Goal: Information Seeking & Learning: Learn about a topic

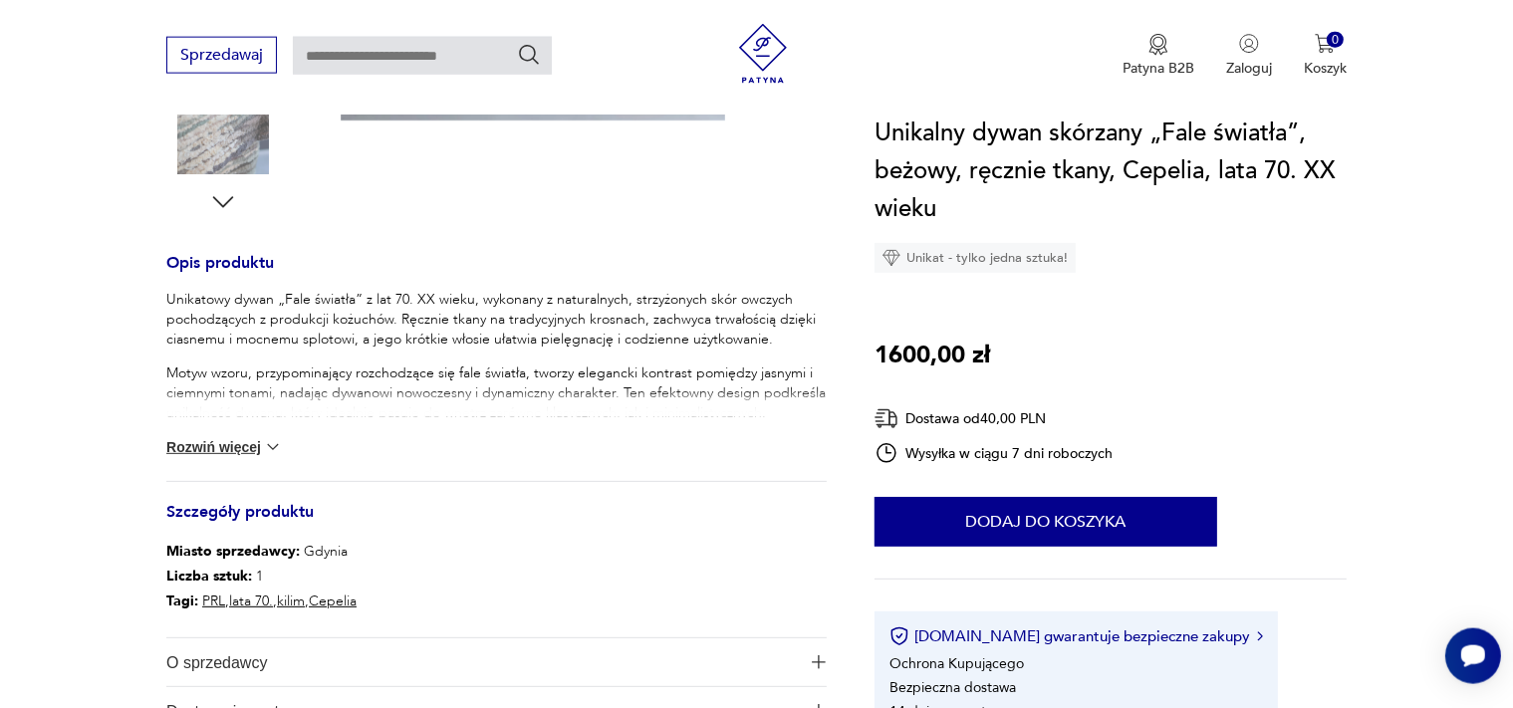
scroll to position [736, 0]
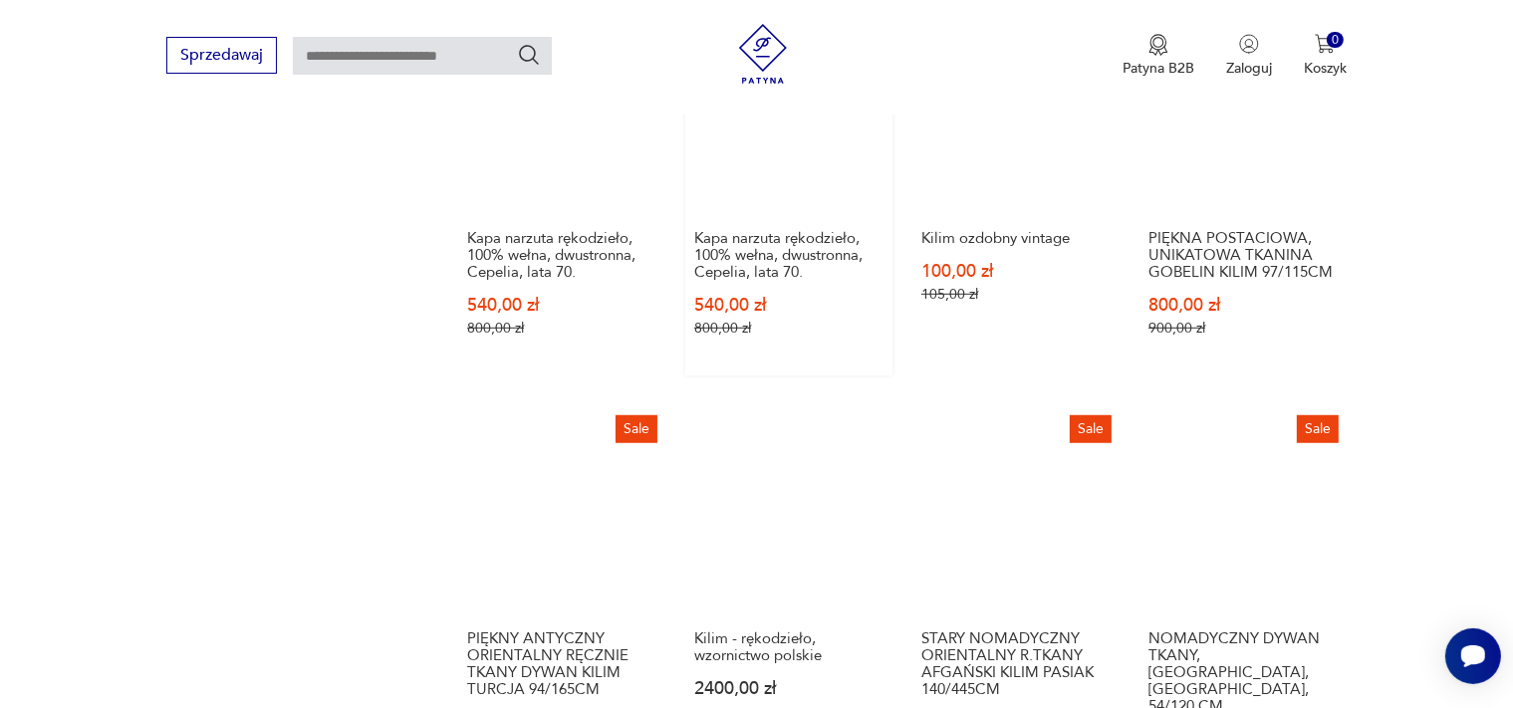
scroll to position [1678, 0]
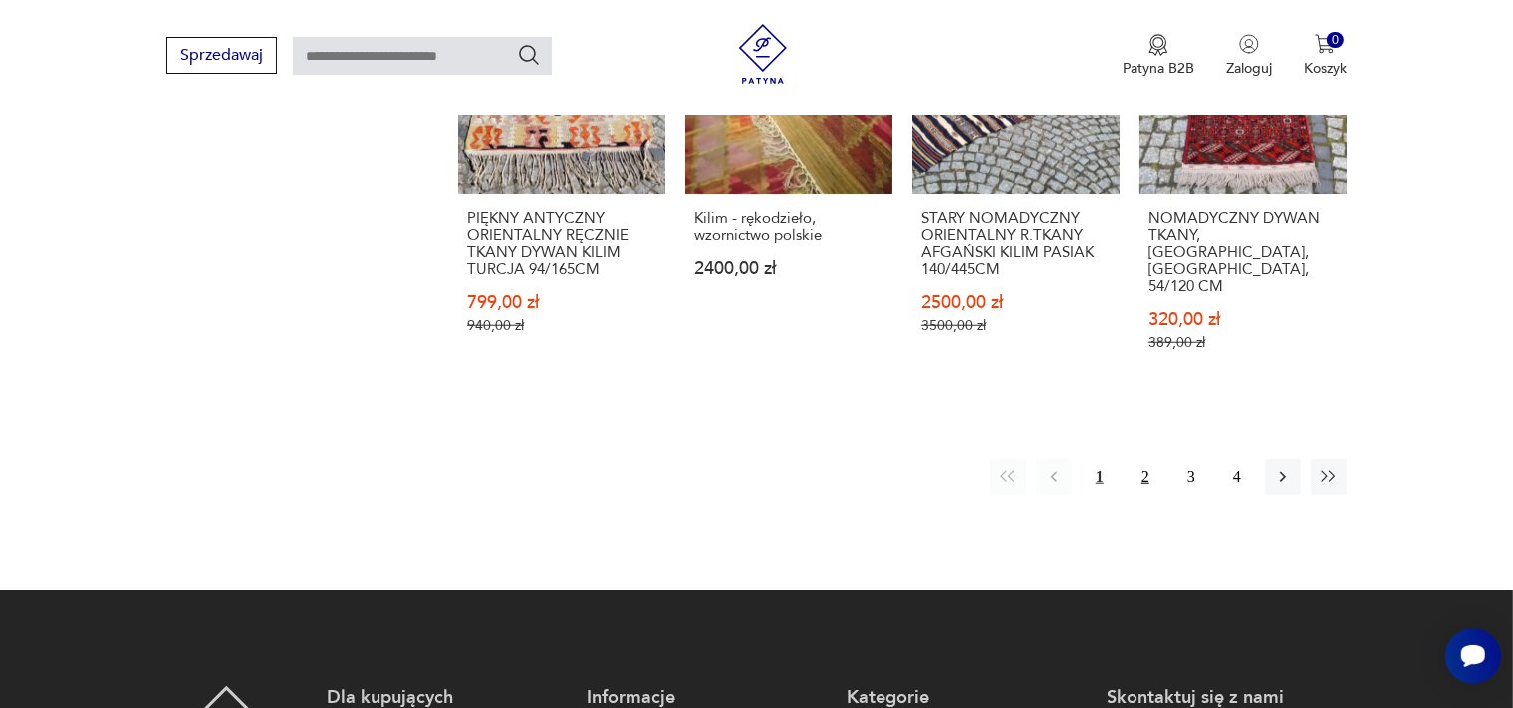
click at [1143, 459] on button "2" at bounding box center [1146, 477] width 36 height 36
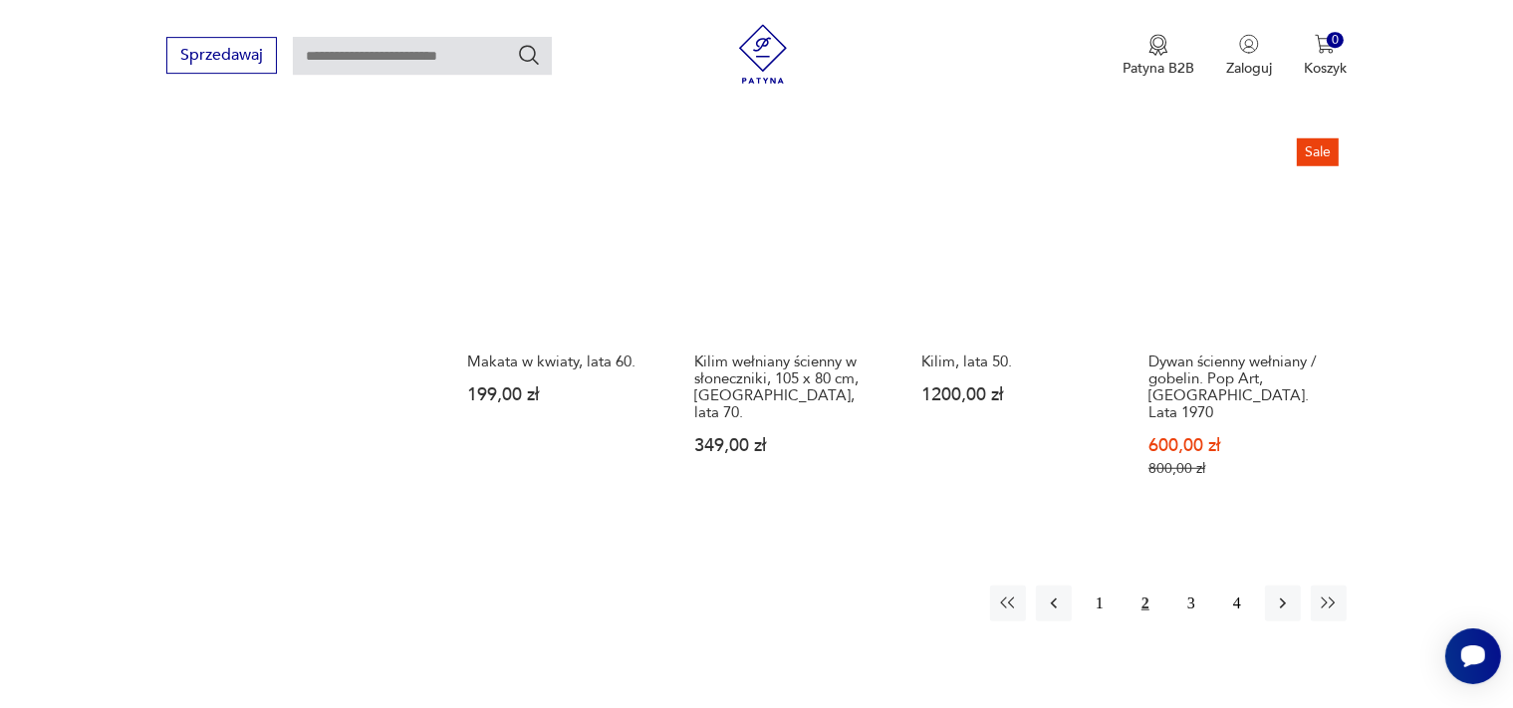
scroll to position [1546, 0]
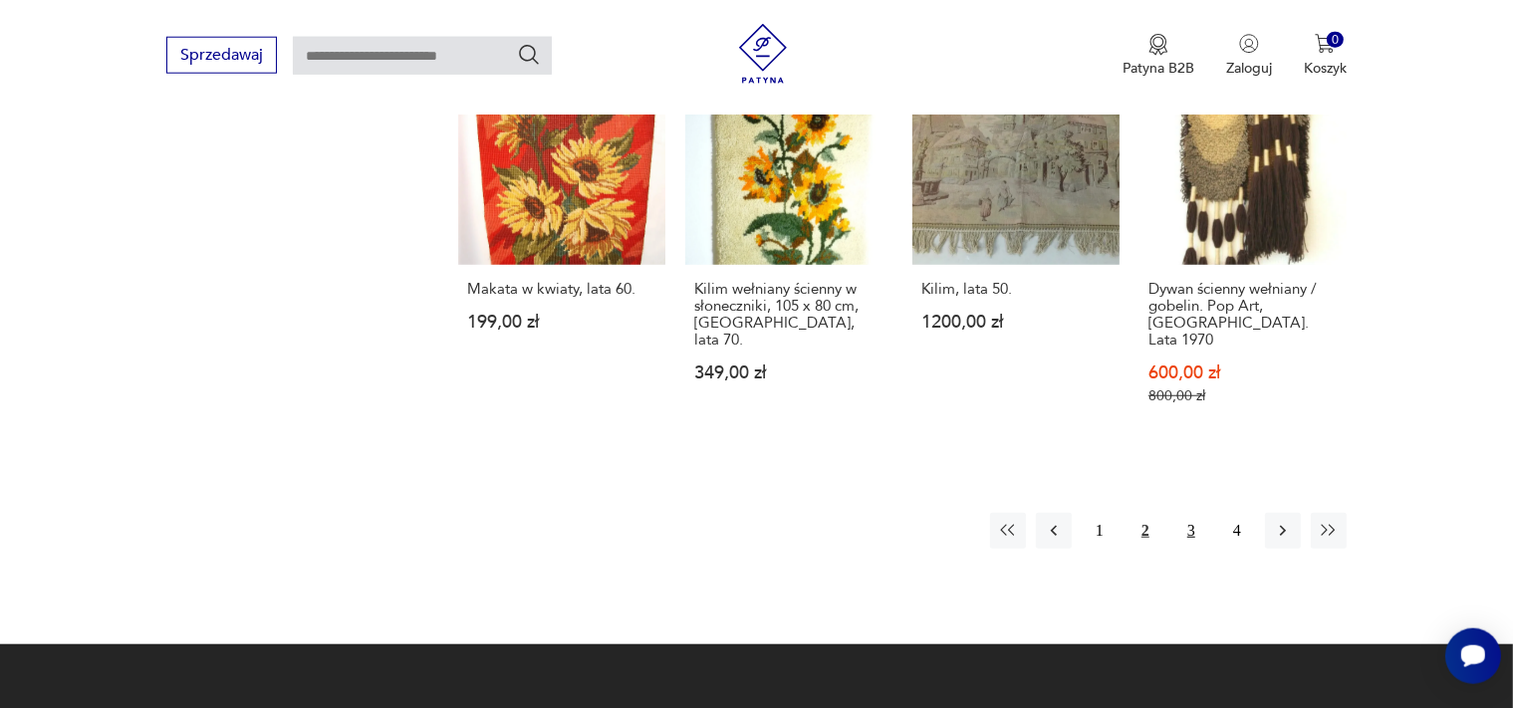
click at [1187, 513] on button "3" at bounding box center [1191, 531] width 36 height 36
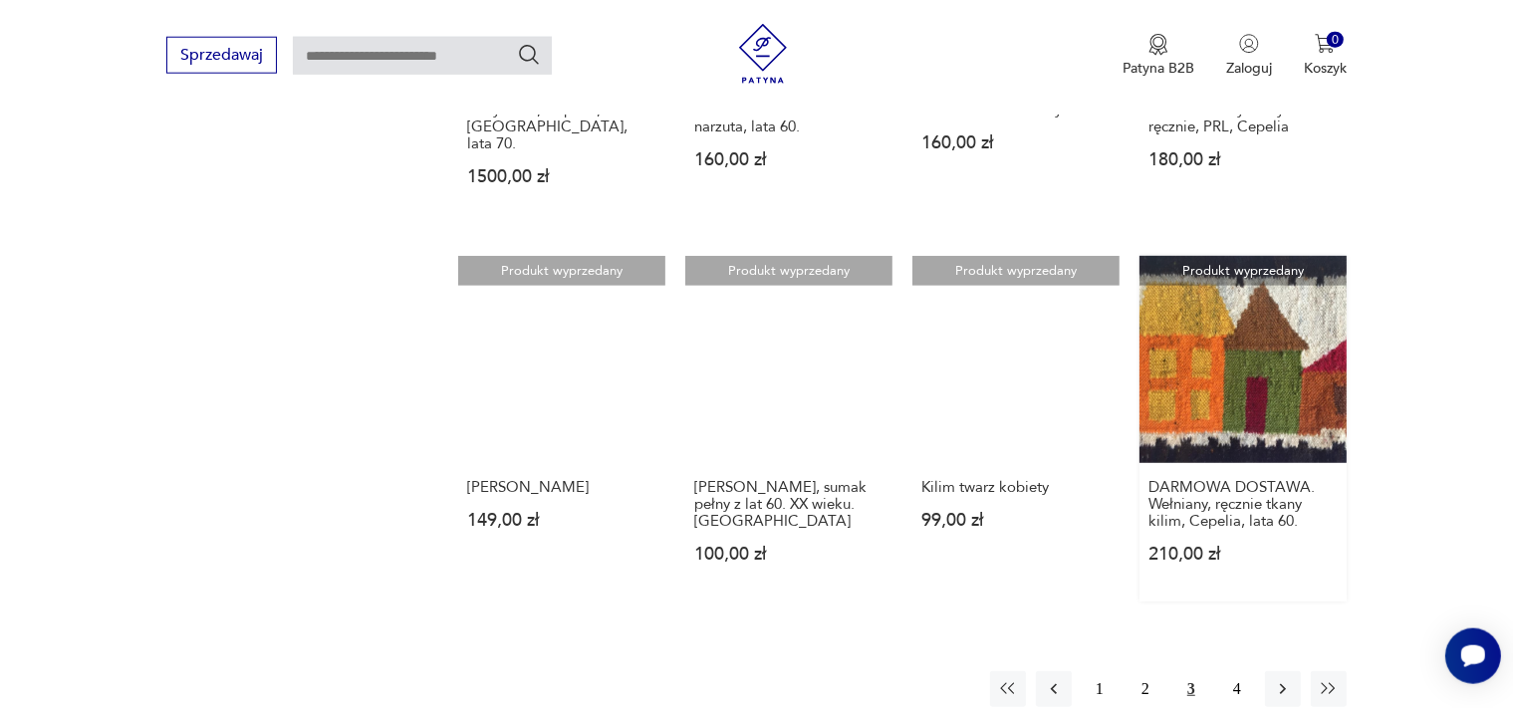
scroll to position [1441, 0]
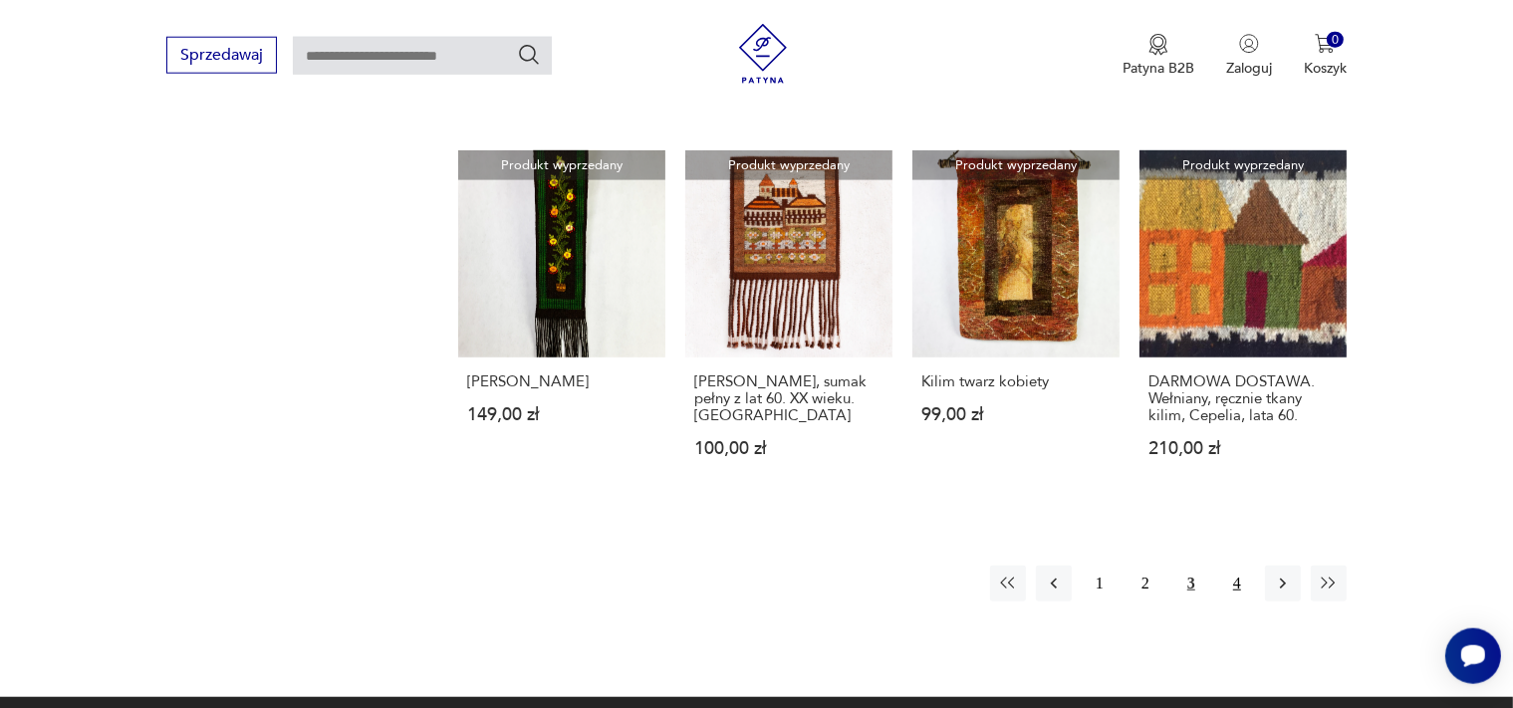
click at [1237, 566] on button "4" at bounding box center [1237, 584] width 36 height 36
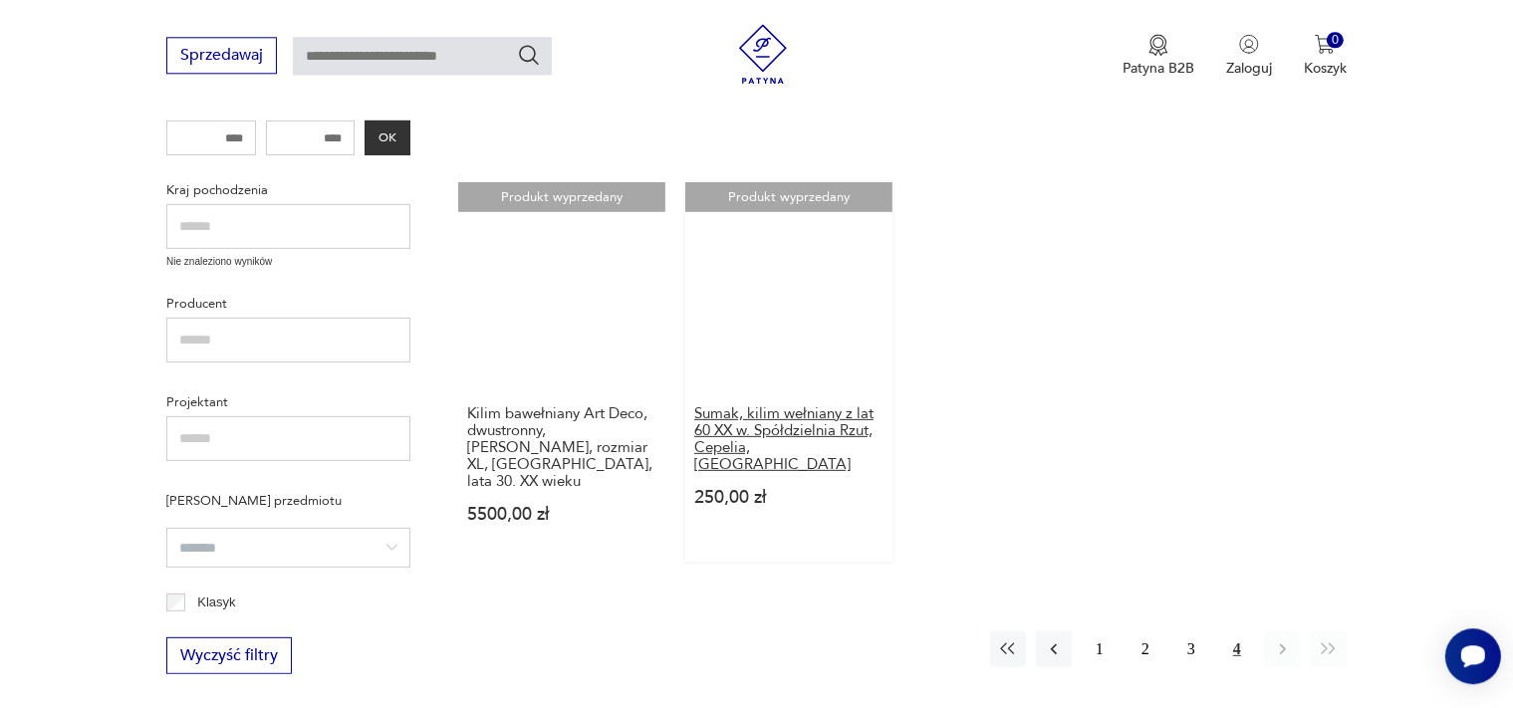
scroll to position [600, 0]
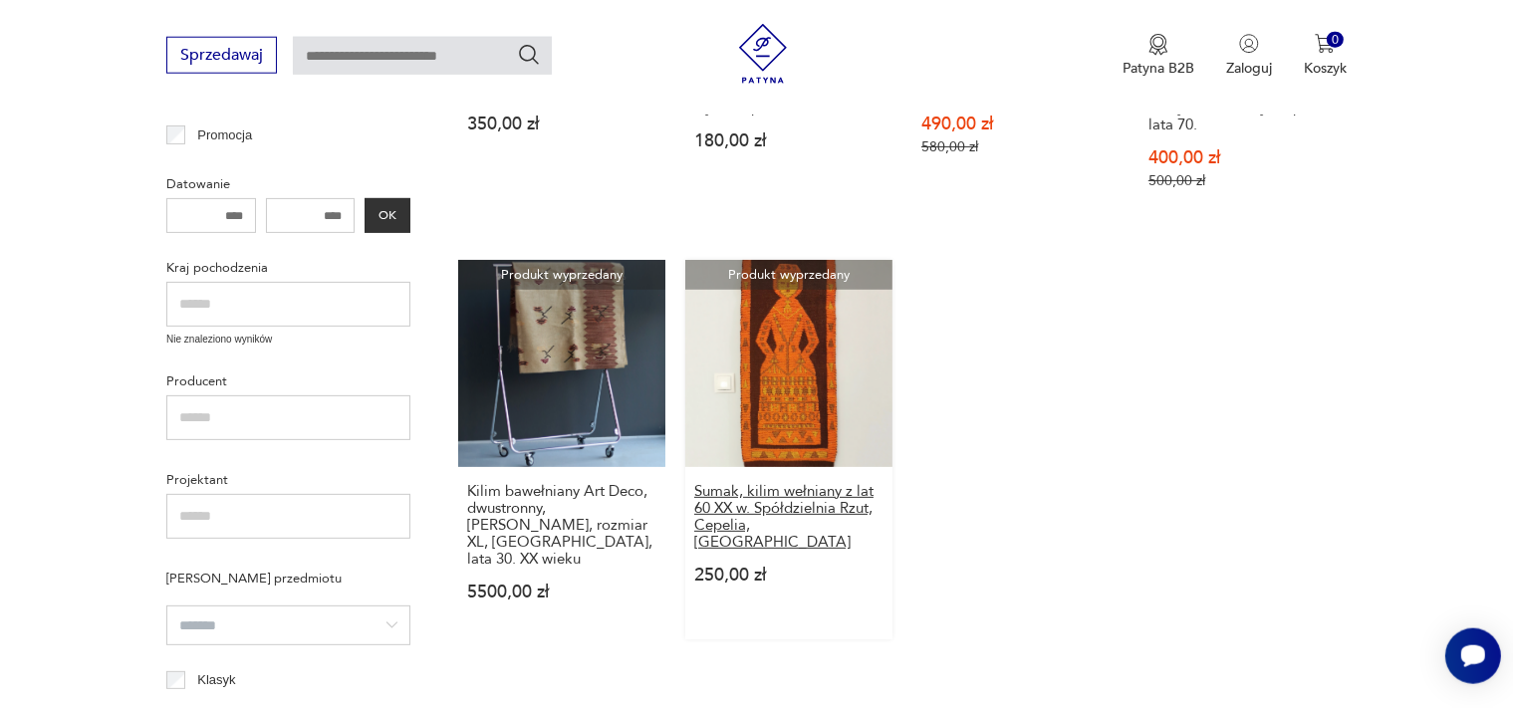
click at [795, 484] on h3 "Sumak, kilim wełniany z lat 60 XX w. Spółdzielnia Rzut, Cepelia, [GEOGRAPHIC_DA…" at bounding box center [788, 517] width 189 height 68
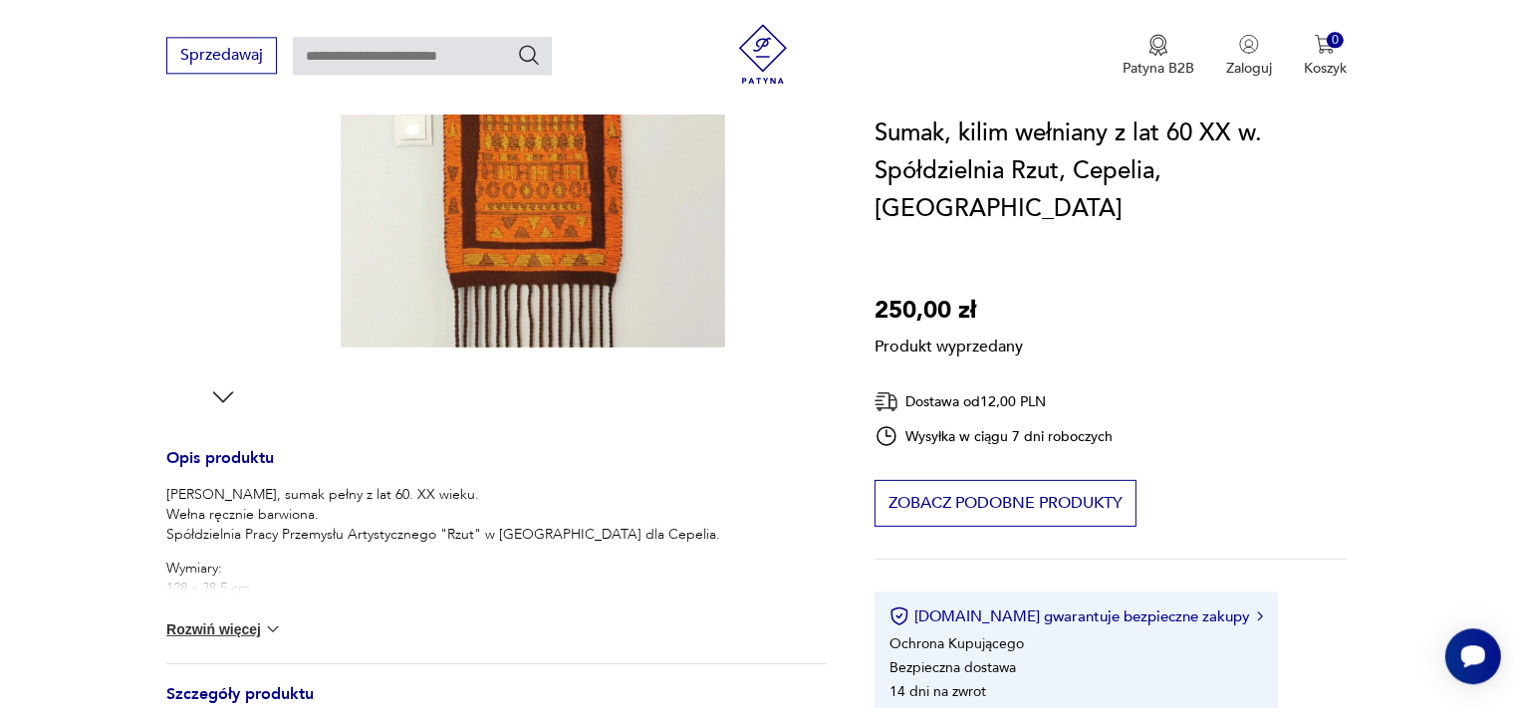
scroll to position [315, 0]
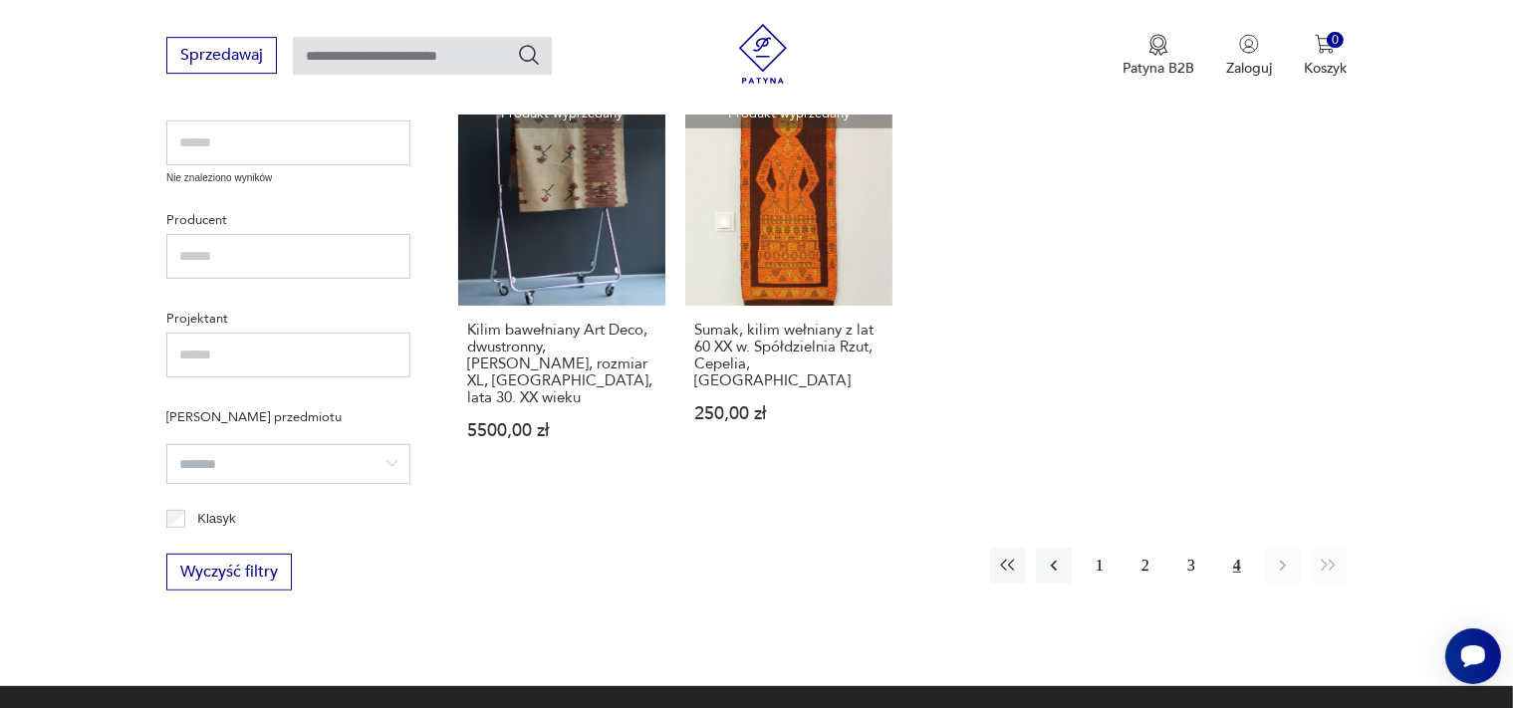
scroll to position [477, 0]
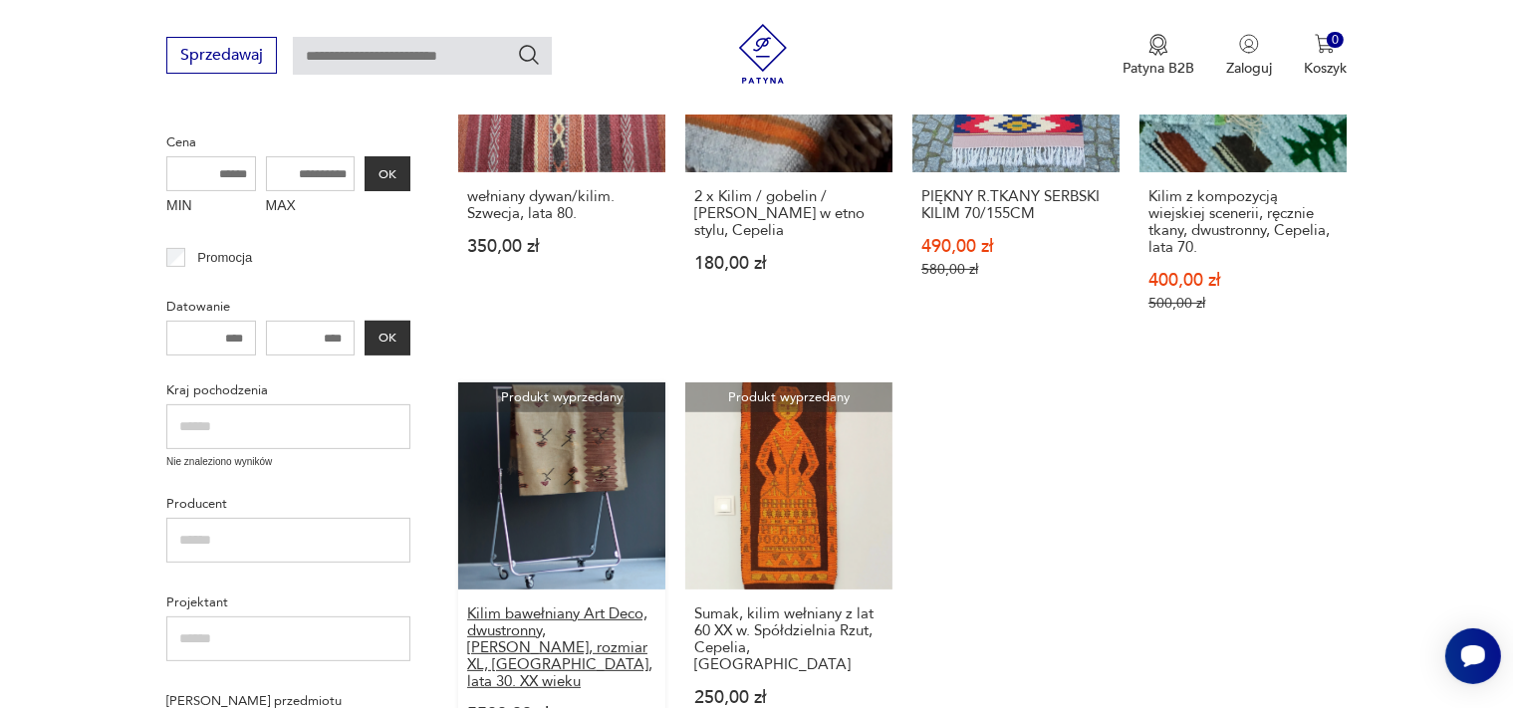
click at [554, 616] on h3 "Kilim bawełniany Art Deco, dwustronny, [PERSON_NAME], rozmiar XL, [GEOGRAPHIC_D…" at bounding box center [561, 648] width 189 height 85
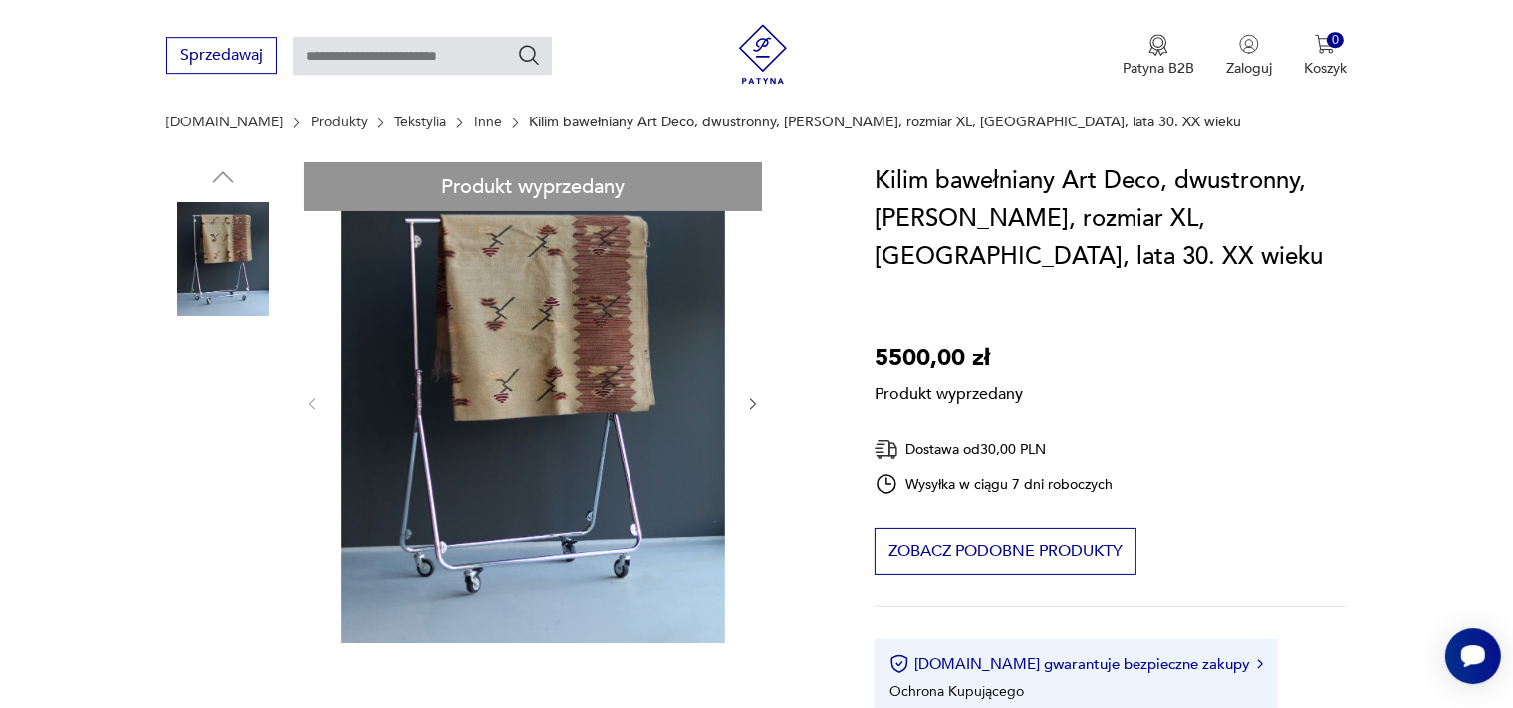
scroll to position [210, 0]
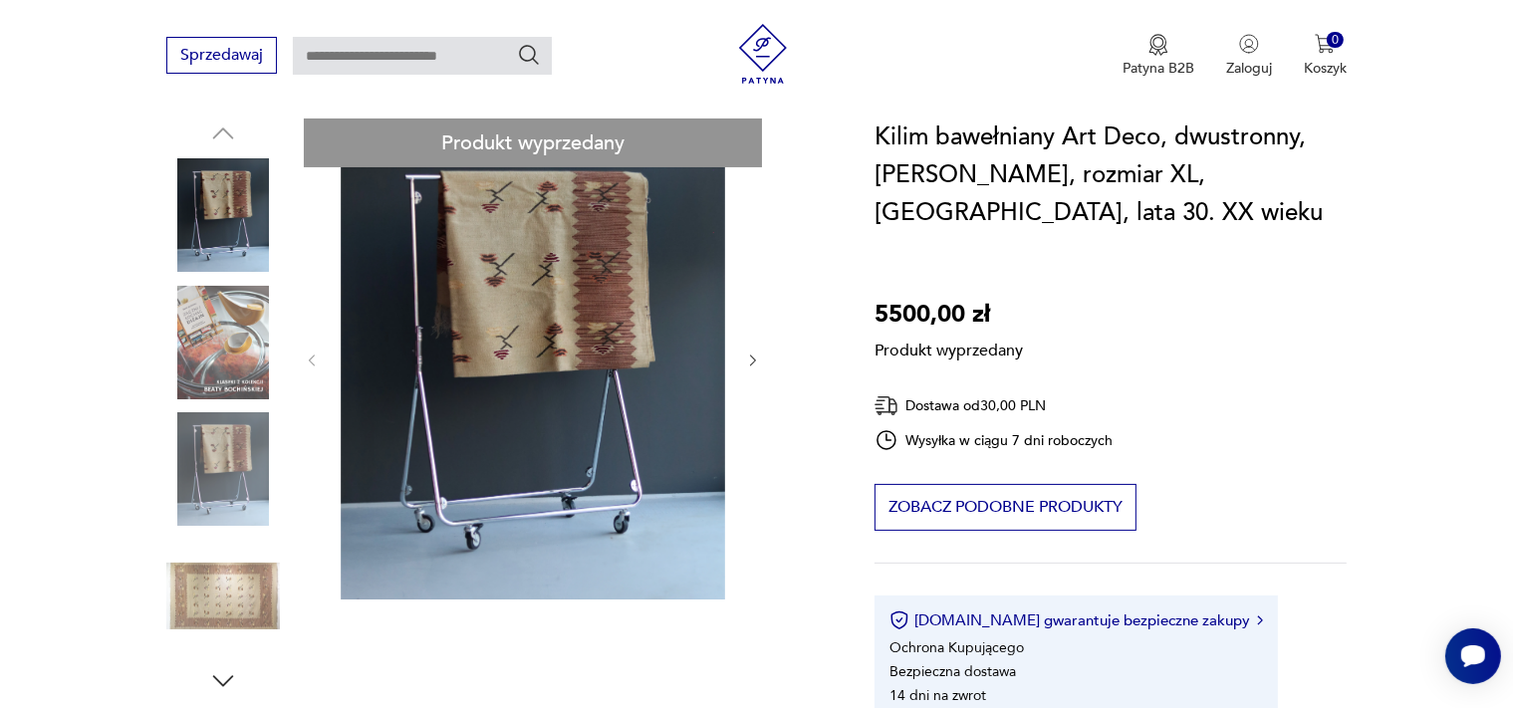
click at [249, 337] on div "Produkt wyprzedany Opis produktu Unikatowy kilim bawełniany „Łąka”, prawdopodob…" at bounding box center [496, 668] width 660 height 1098
click at [750, 360] on div "Produkt wyprzedany Opis produktu Unikatowy kilim bawełniany „Łąka”, prawdopodob…" at bounding box center [496, 668] width 660 height 1098
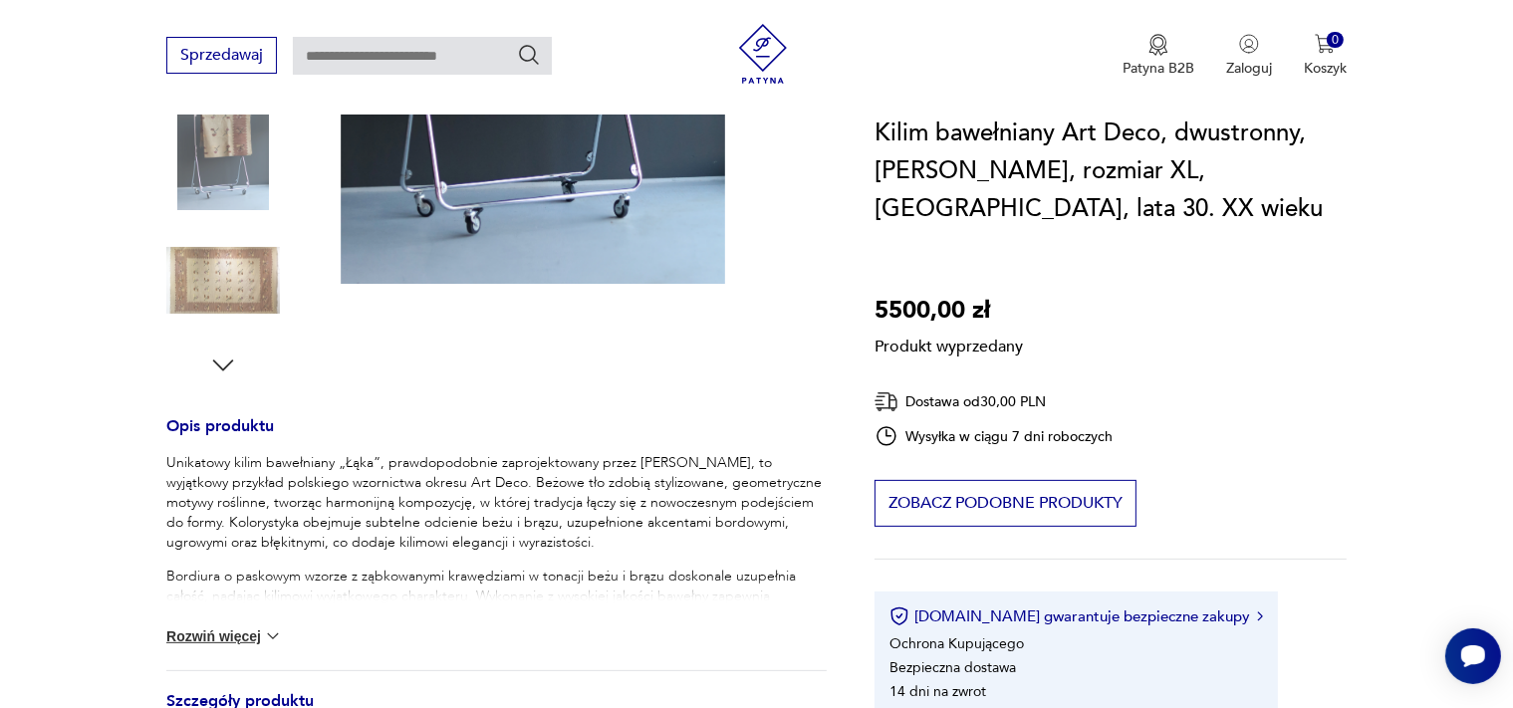
scroll to position [105, 0]
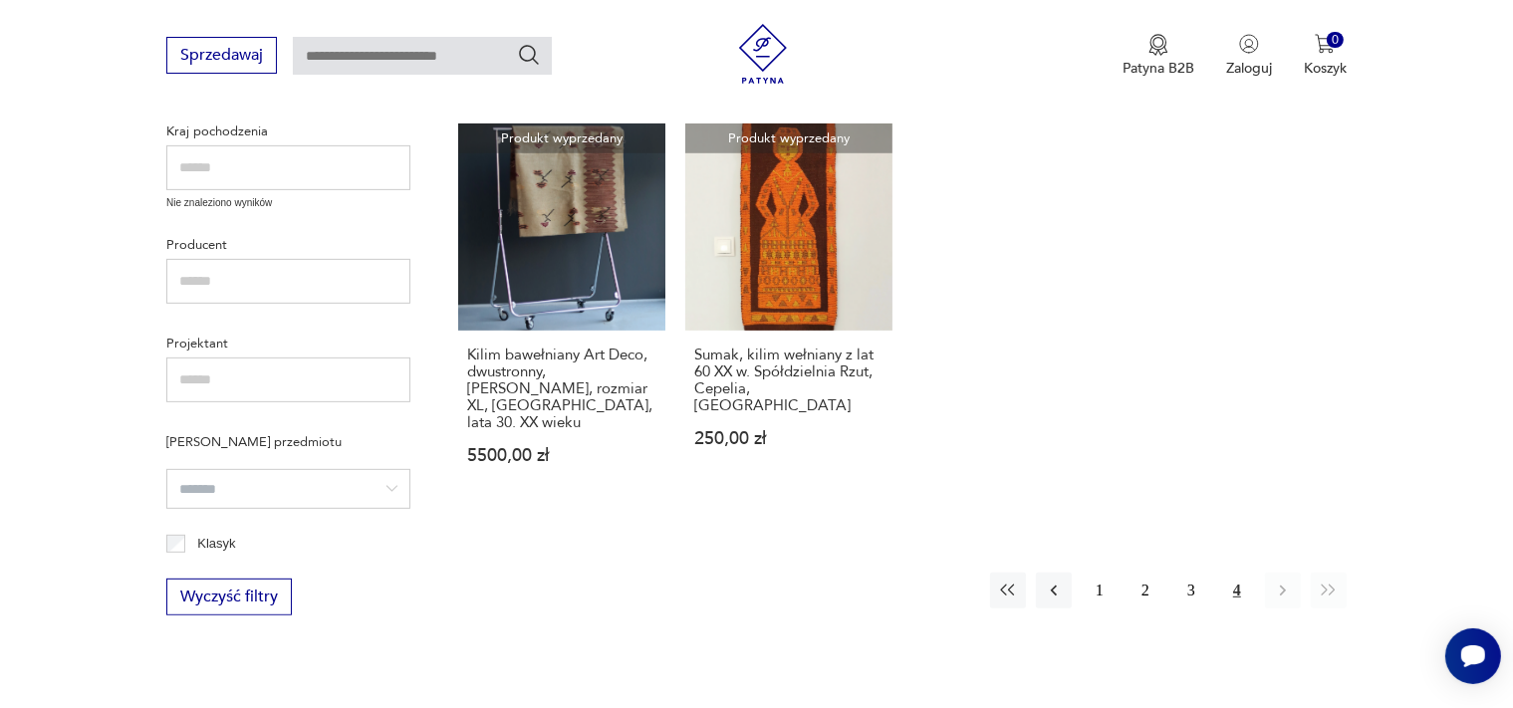
scroll to position [1156, 0]
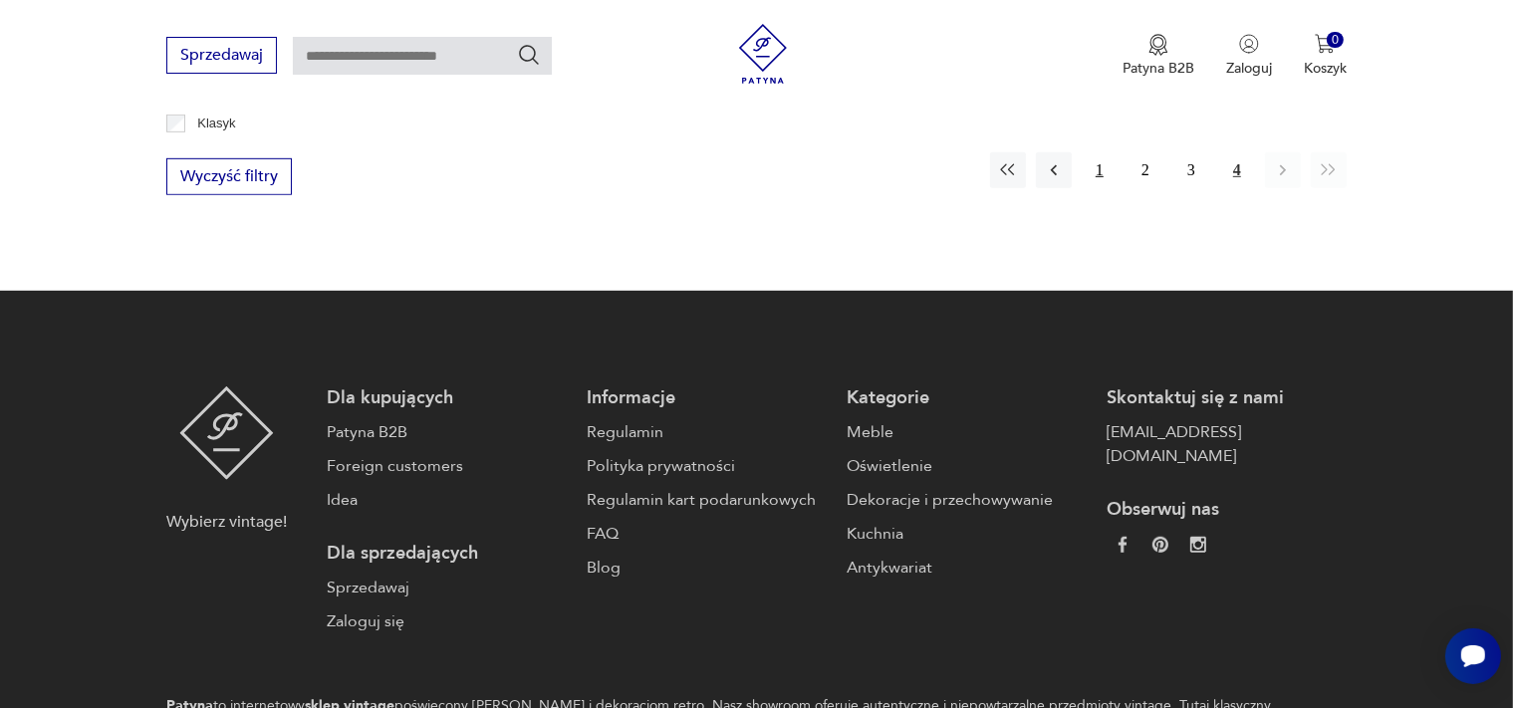
click at [1102, 152] on button "1" at bounding box center [1100, 170] width 36 height 36
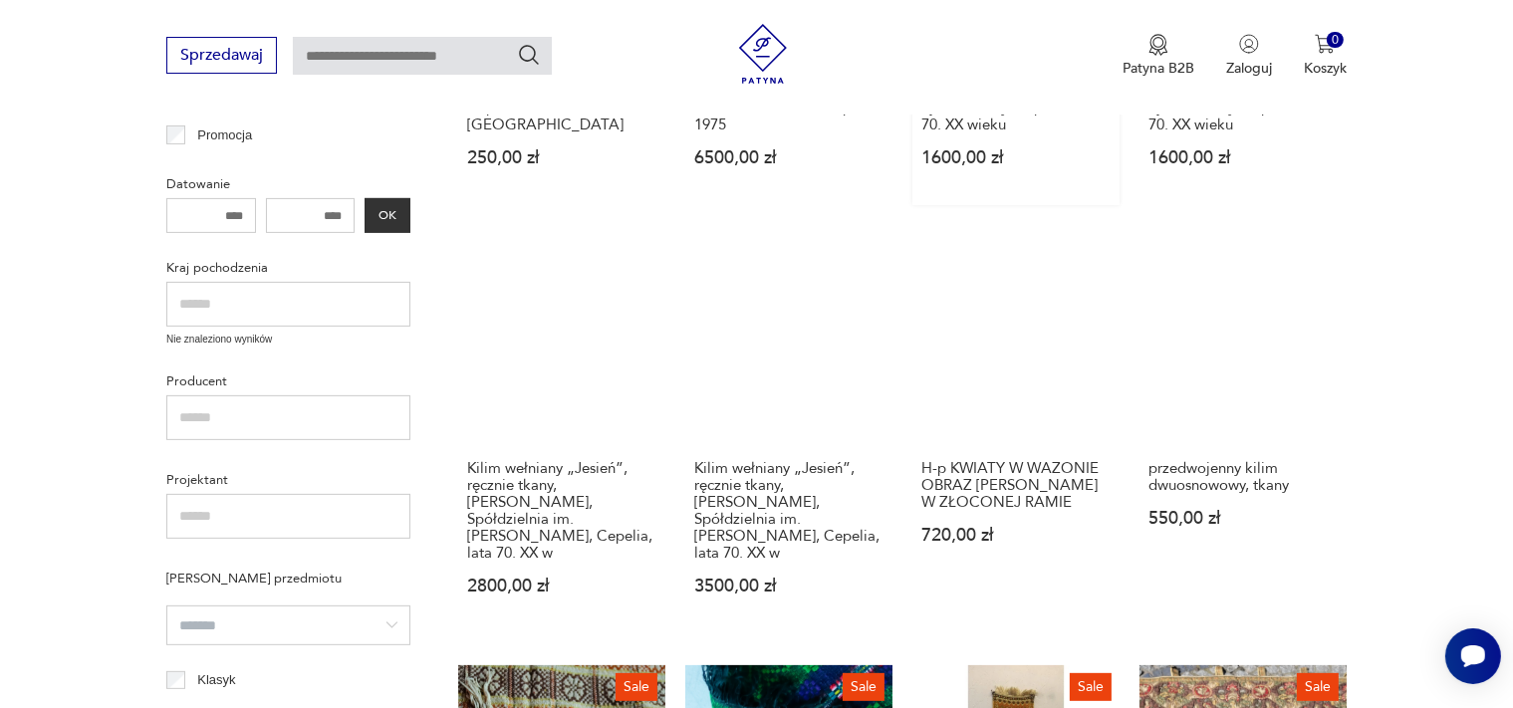
scroll to position [601, 0]
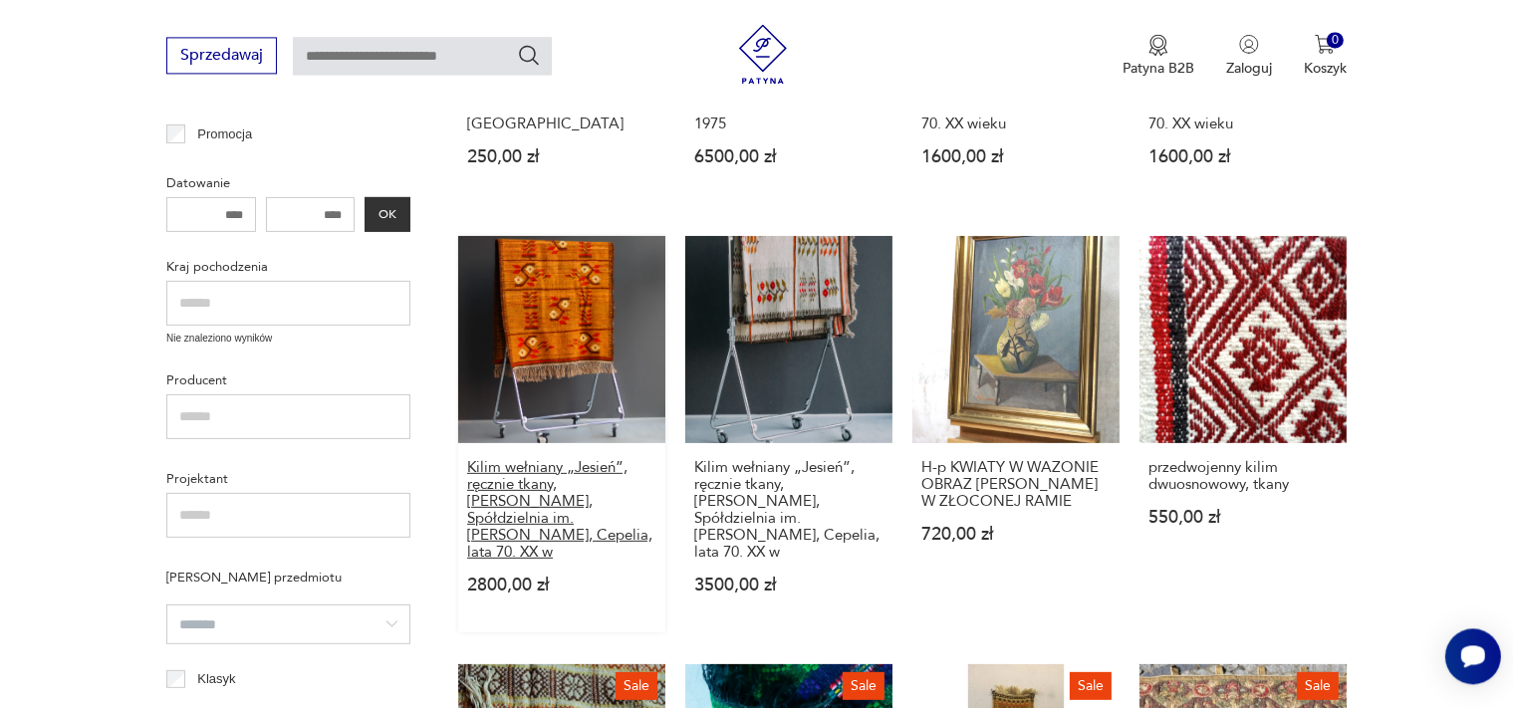
click at [500, 496] on h3 "Kilim wełniany „Jesień”, ręcznie tkany, [PERSON_NAME], Spółdzielnia im. [PERSON…" at bounding box center [561, 510] width 189 height 102
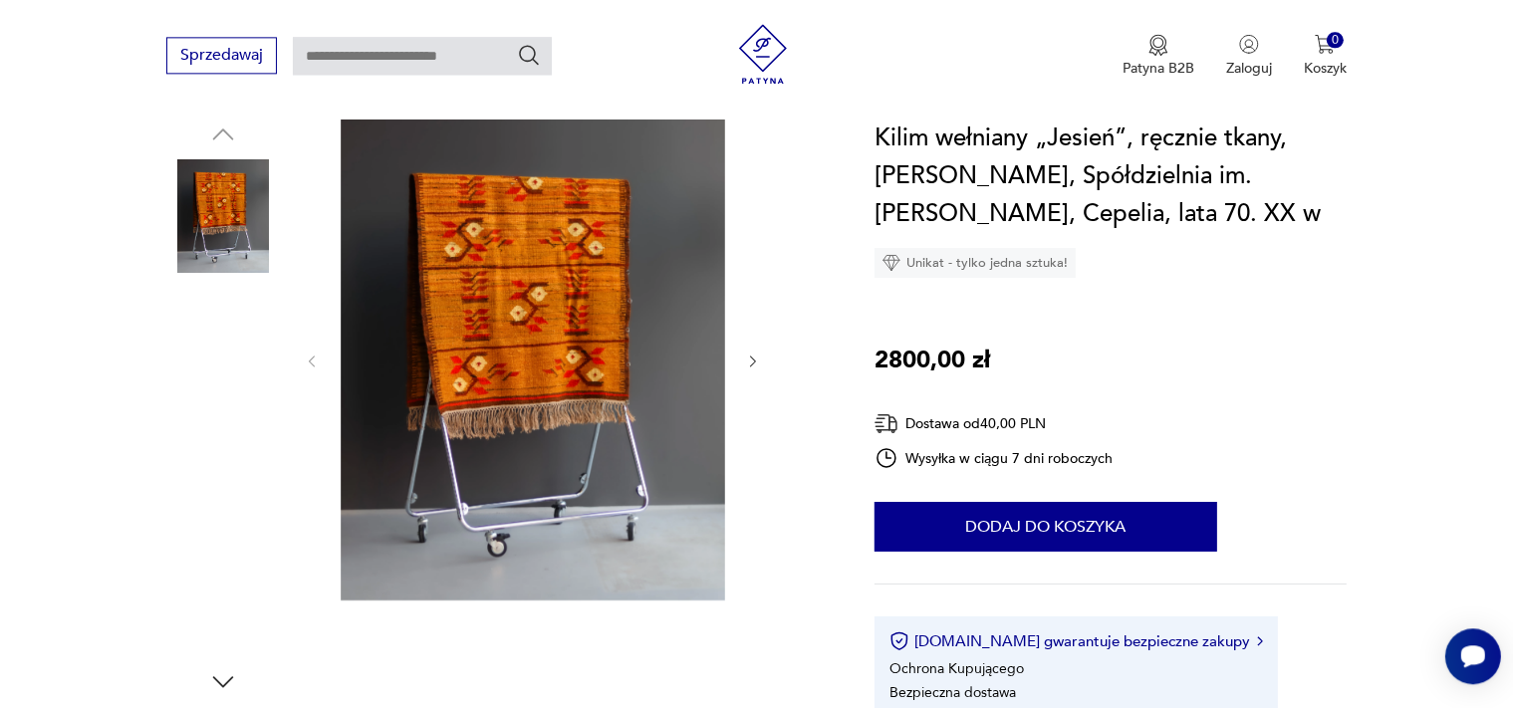
scroll to position [210, 0]
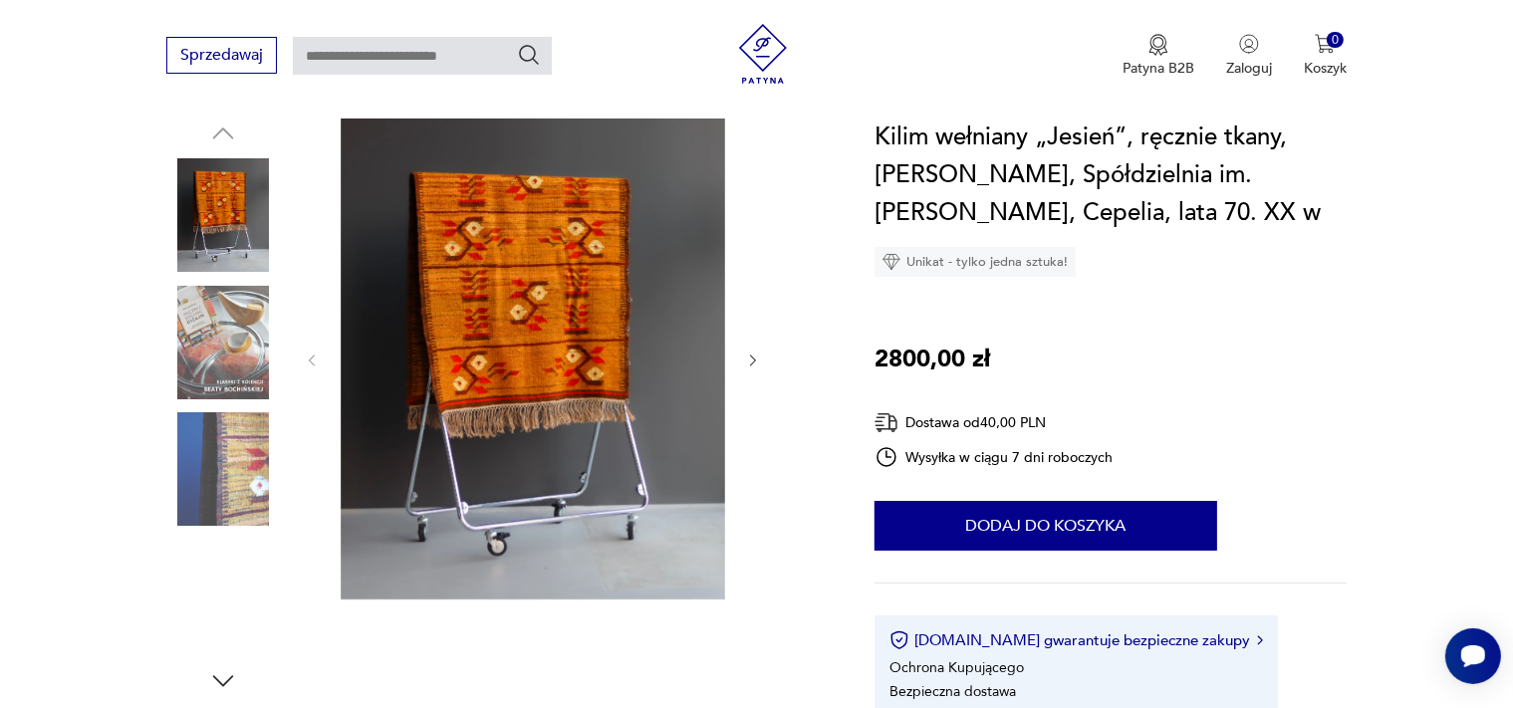
click at [214, 443] on img at bounding box center [223, 469] width 114 height 114
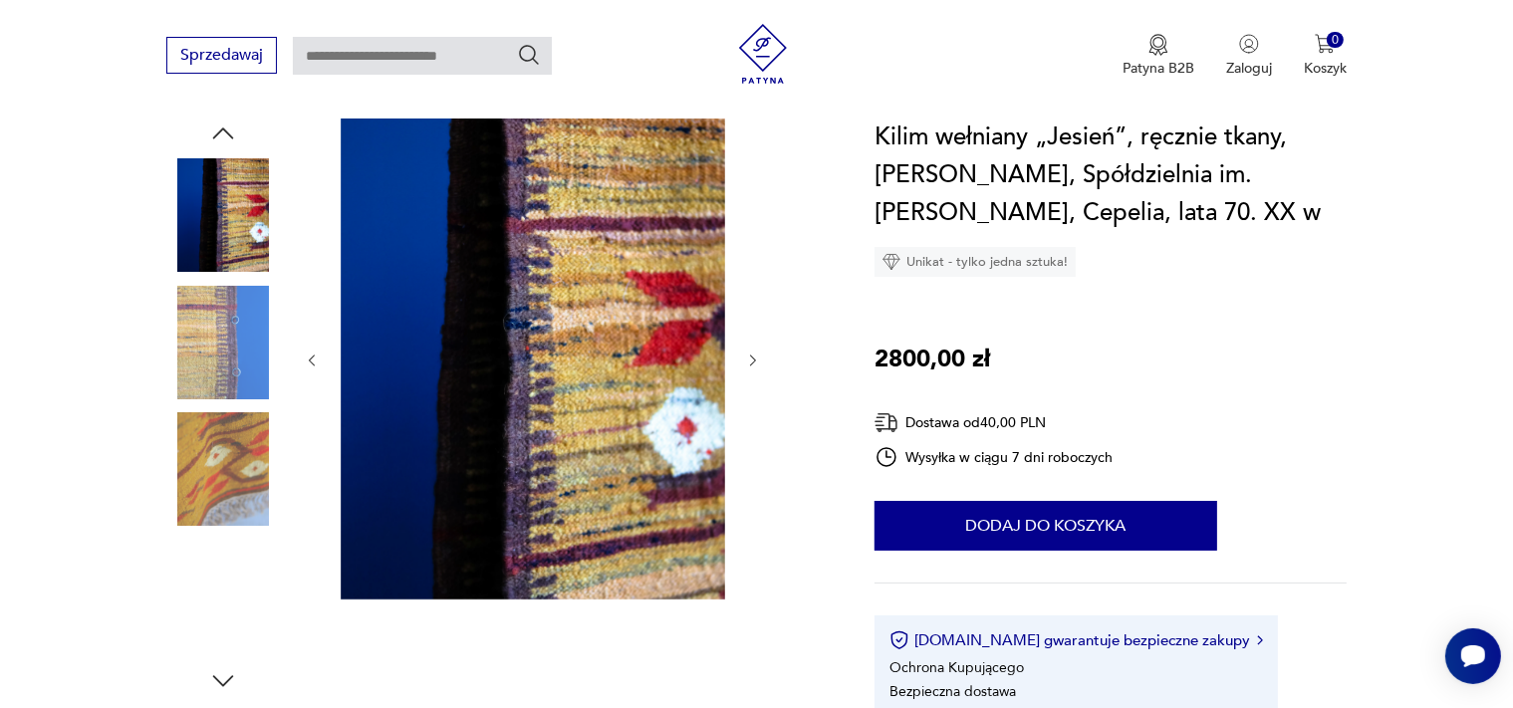
click at [257, 589] on img at bounding box center [223, 597] width 114 height 114
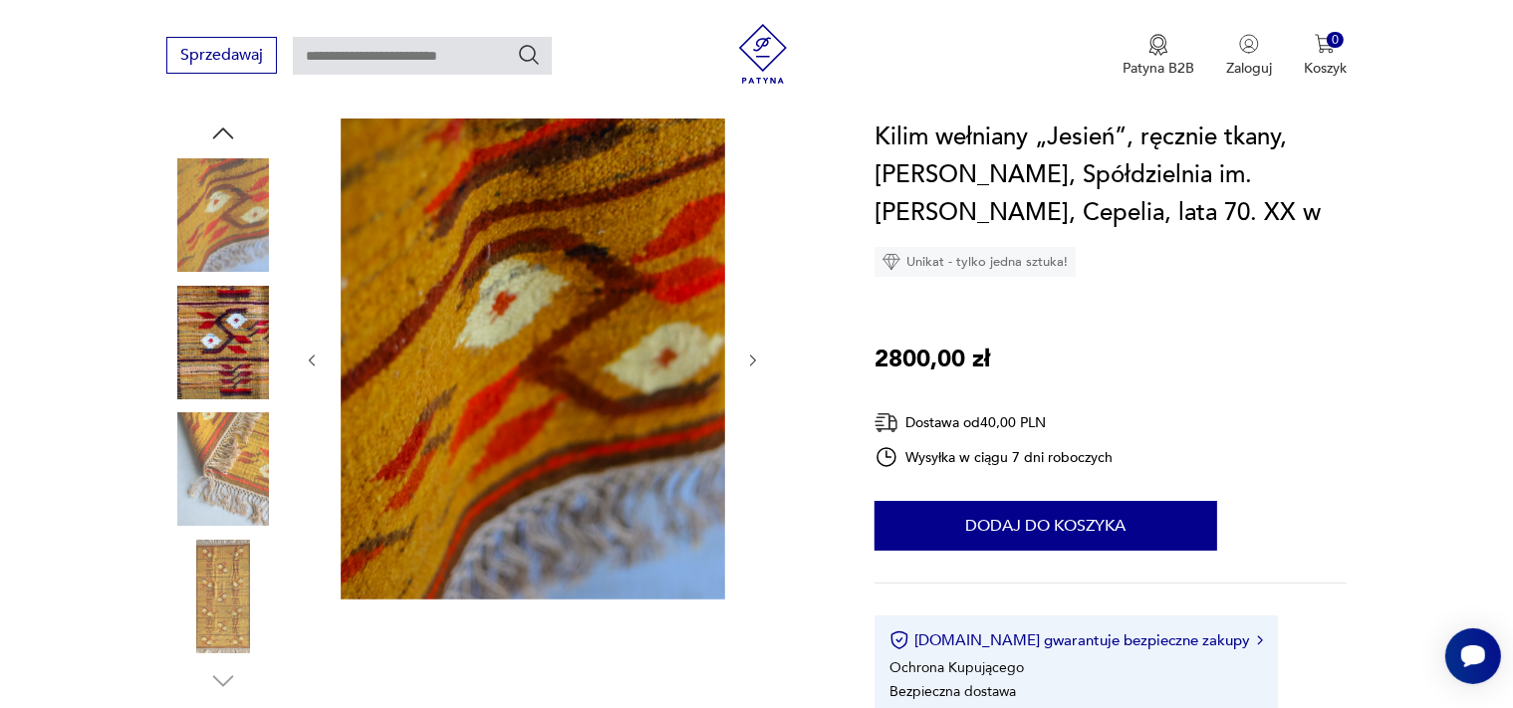
click at [233, 616] on img at bounding box center [223, 597] width 114 height 114
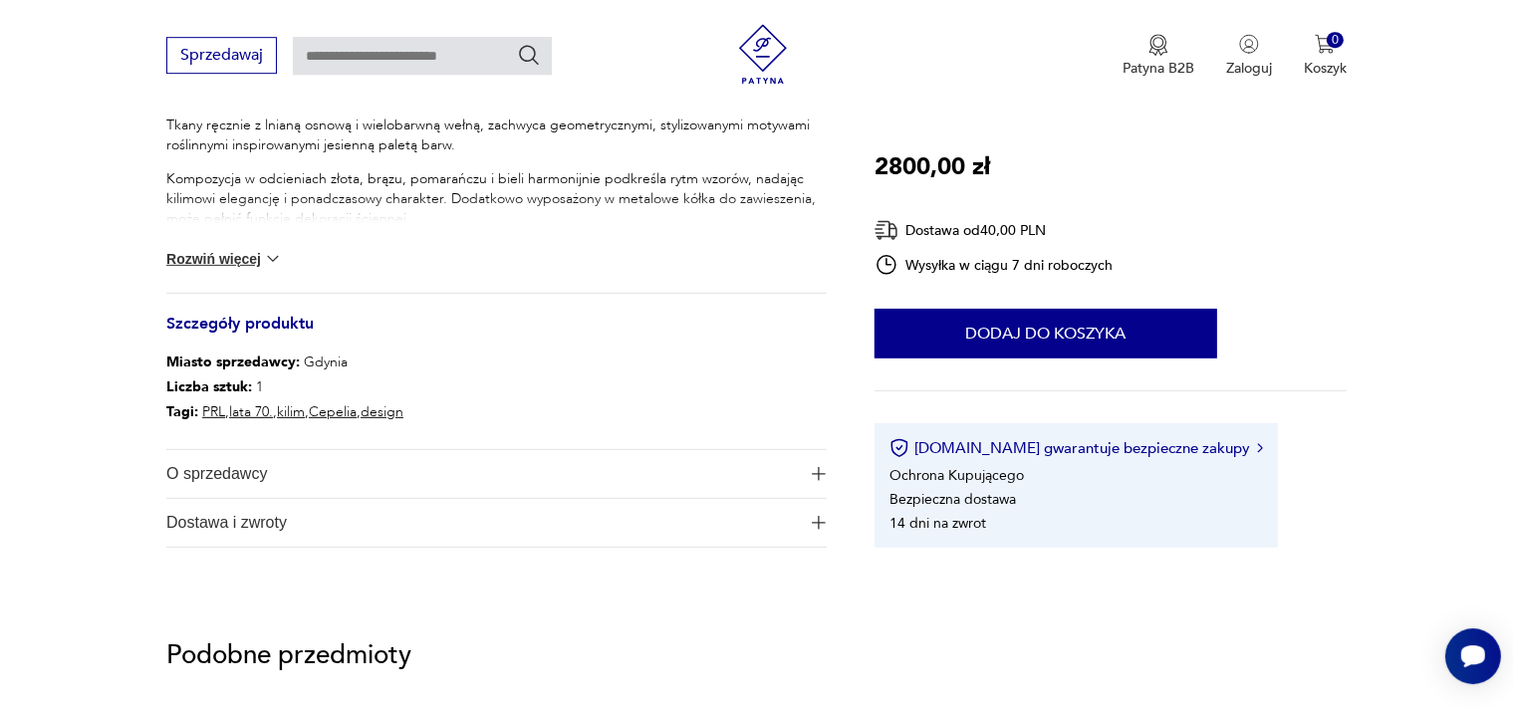
scroll to position [946, 0]
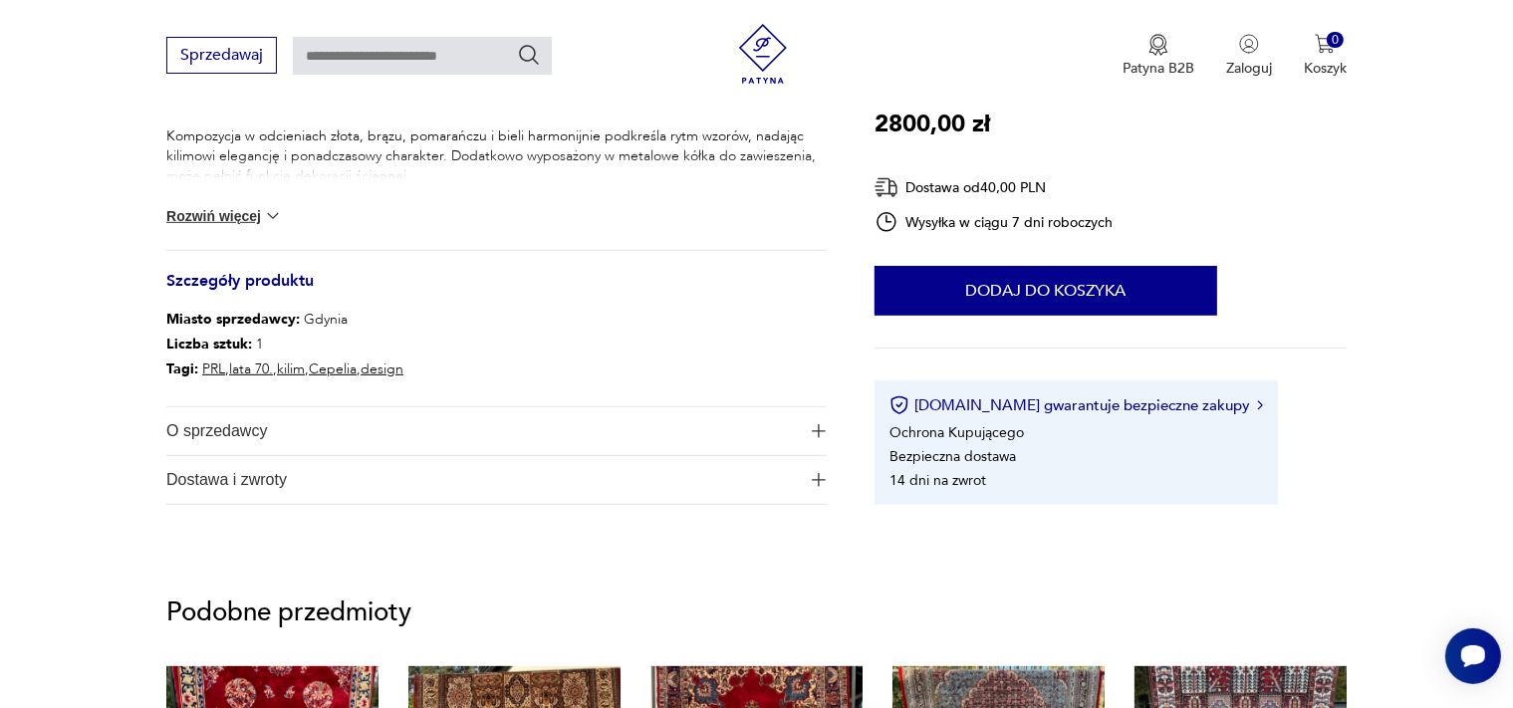
click at [247, 428] on span "O sprzedawcy" at bounding box center [482, 431] width 632 height 48
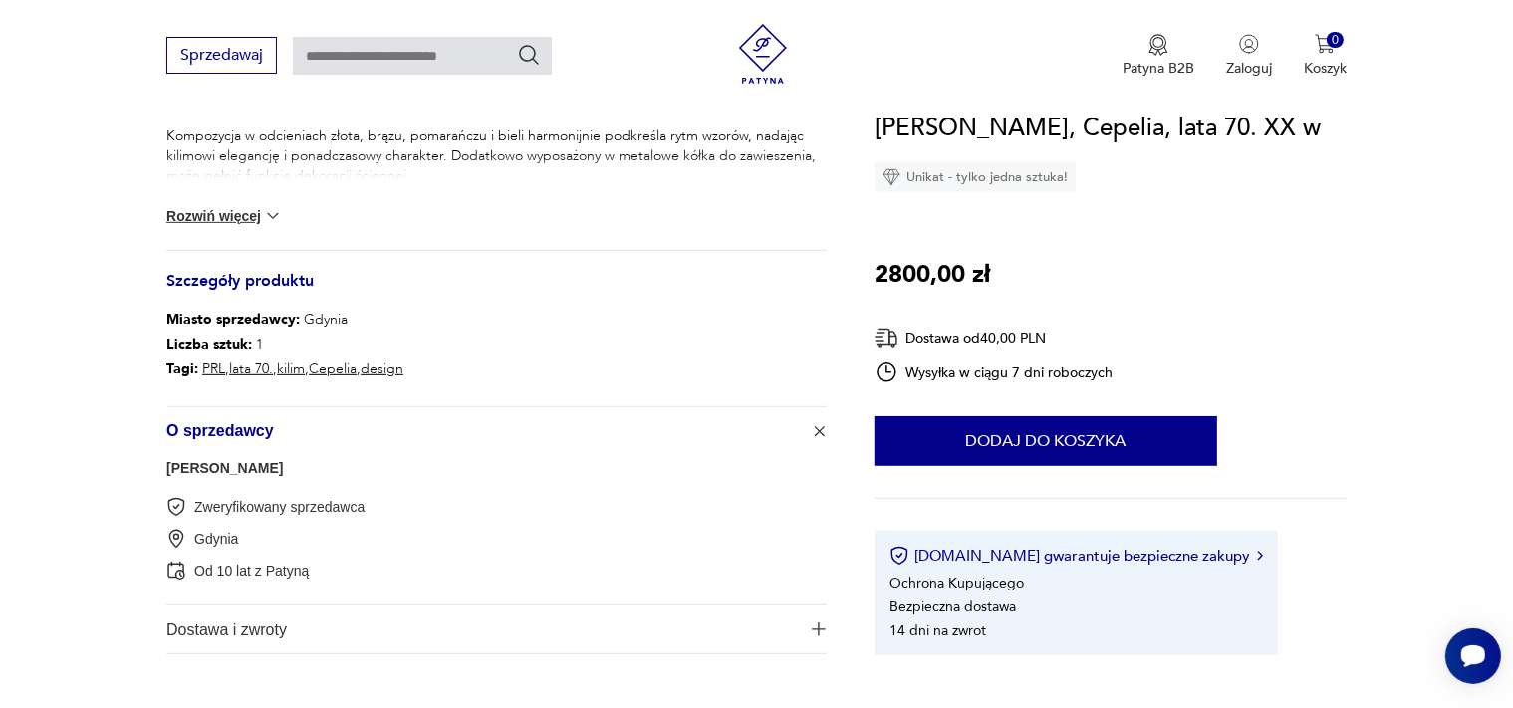
click at [247, 428] on span "O sprzedawcy" at bounding box center [482, 431] width 632 height 48
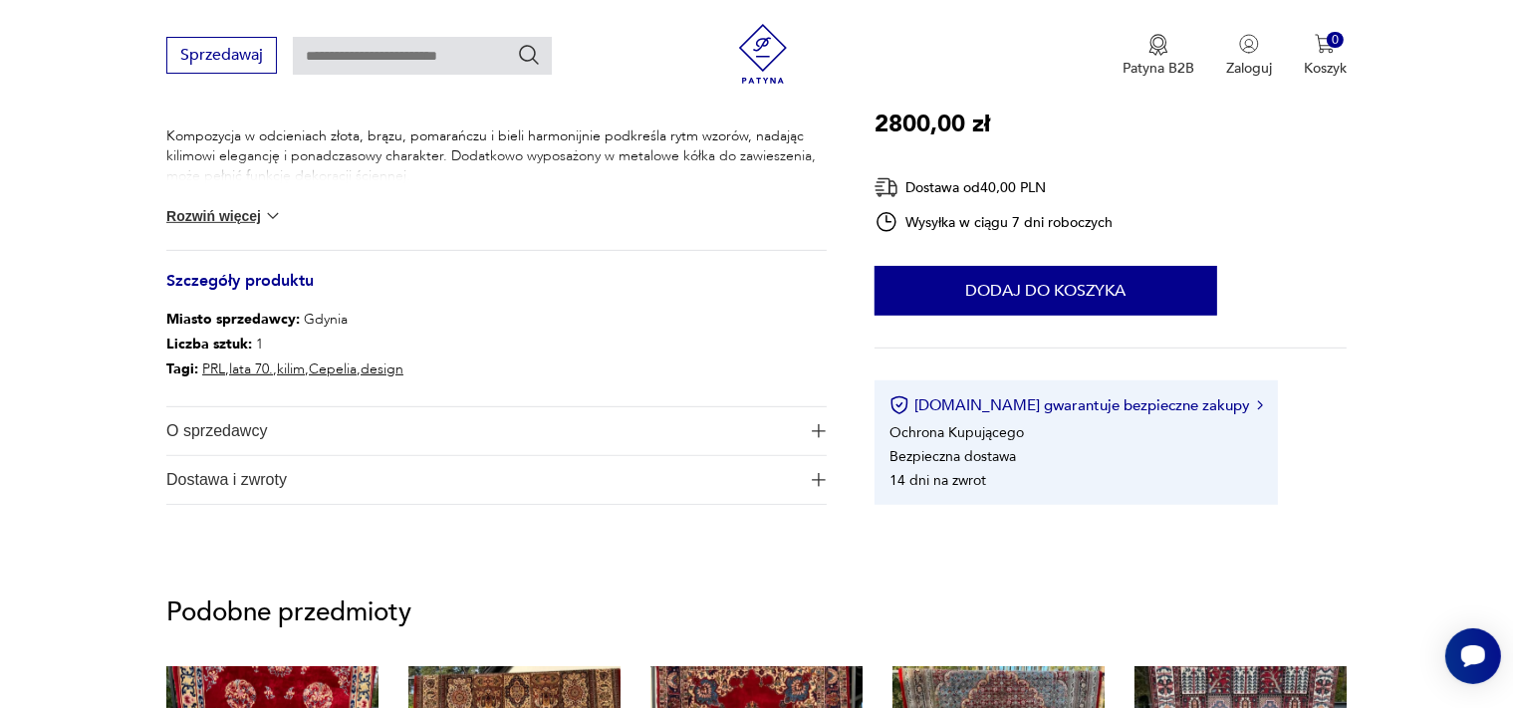
click at [250, 476] on span "Dostawa i zwroty" at bounding box center [482, 480] width 632 height 48
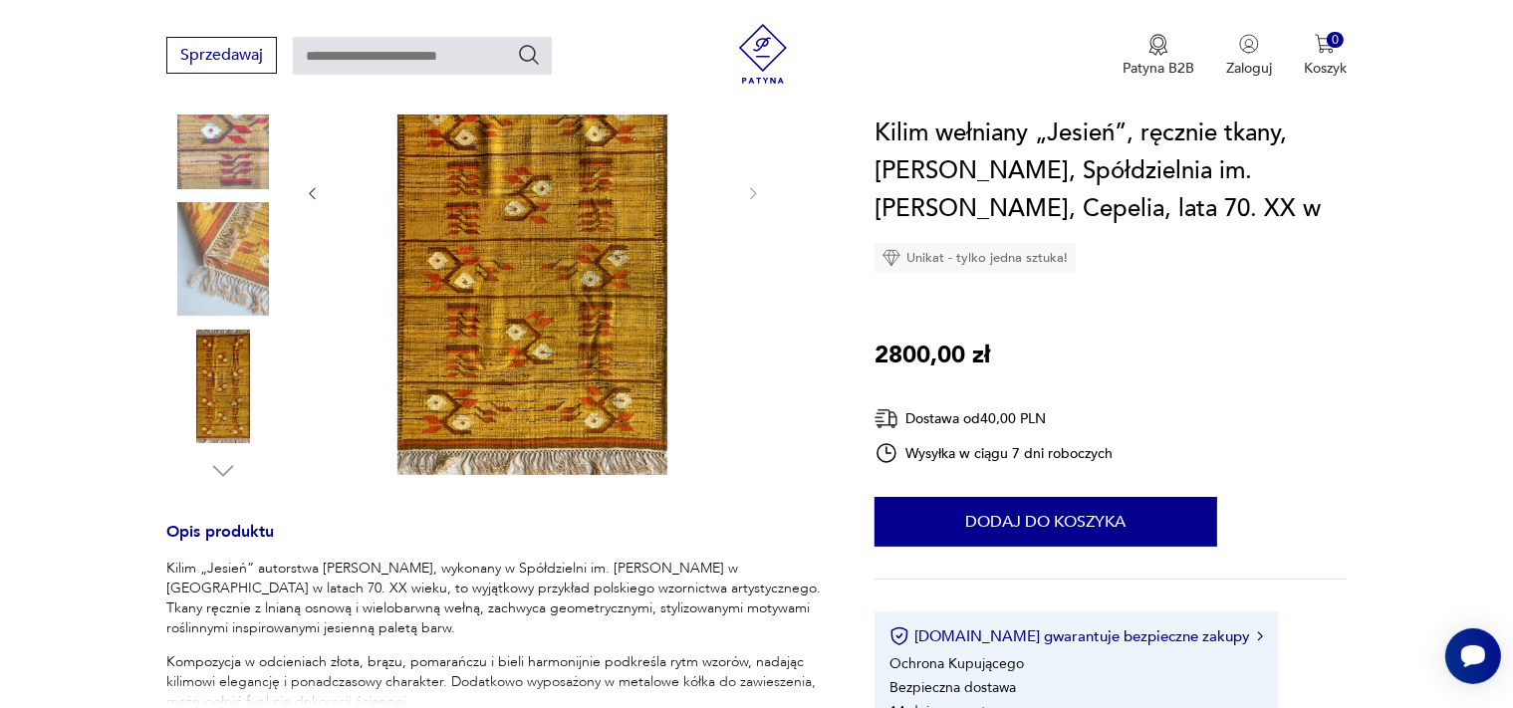
scroll to position [526, 0]
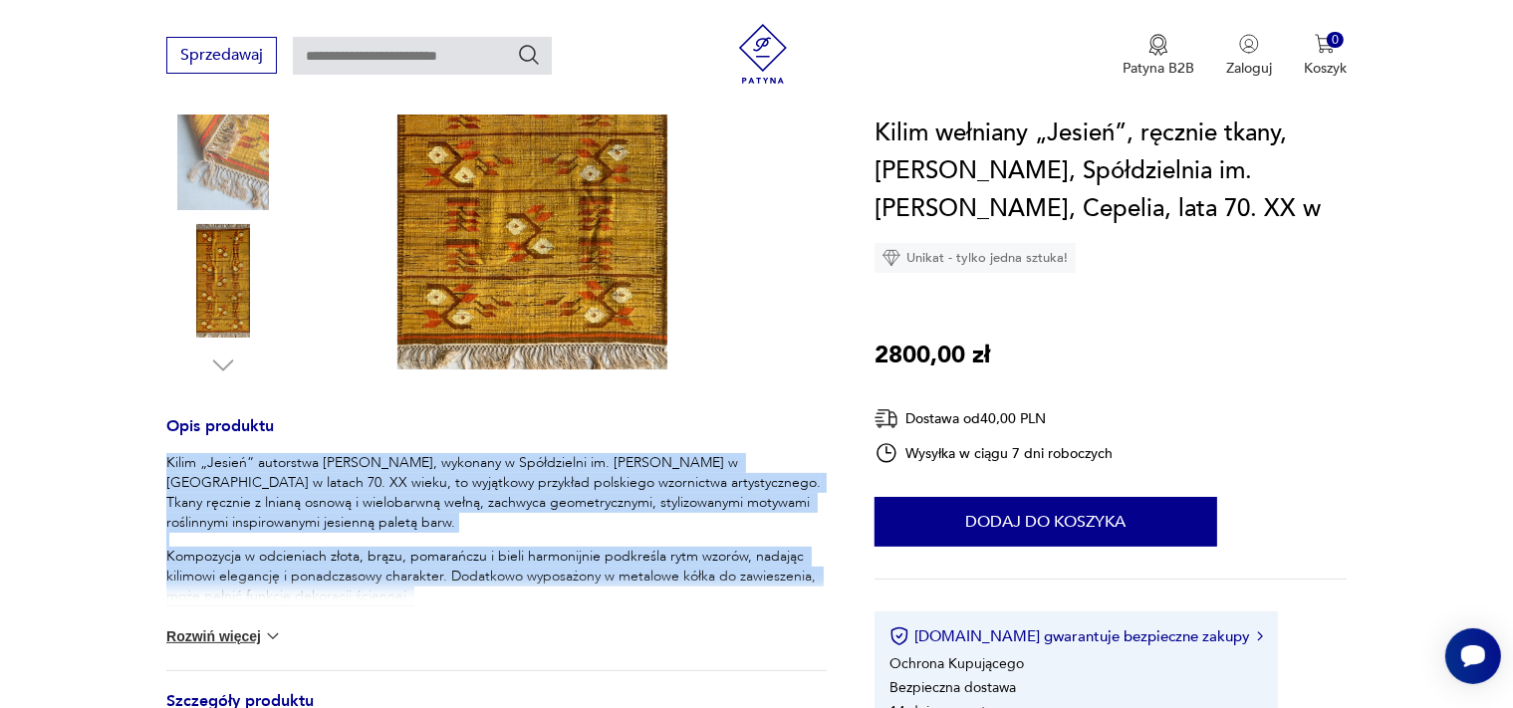
drag, startPoint x: 166, startPoint y: 460, endPoint x: 667, endPoint y: 620, distance: 525.7
click at [667, 620] on div "Kilim „Jesień” autorstwa [PERSON_NAME], wykonany w Spółdzielni im. [PERSON_NAME…" at bounding box center [496, 700] width 660 height 494
click at [241, 628] on button "Rozwiń więcej" at bounding box center [224, 637] width 116 height 20
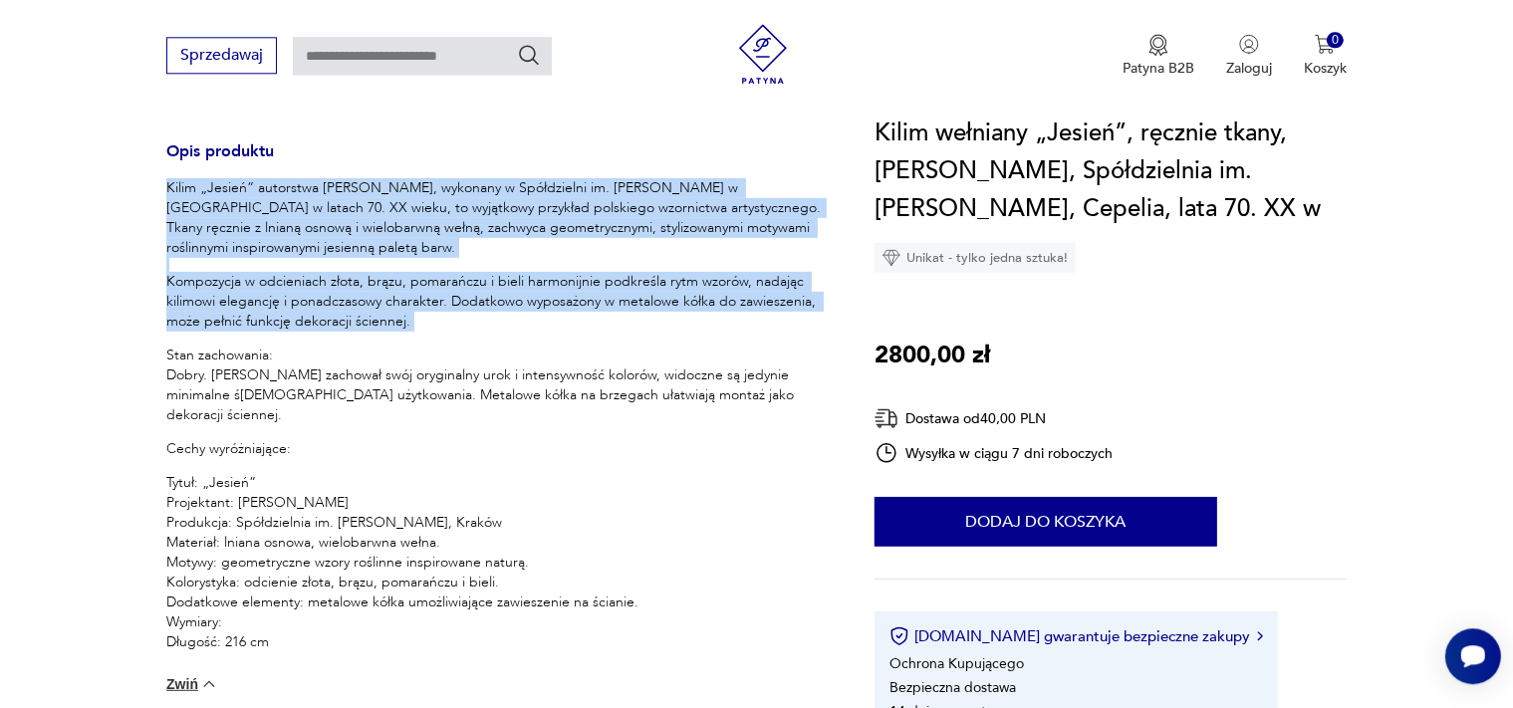
scroll to position [841, 0]
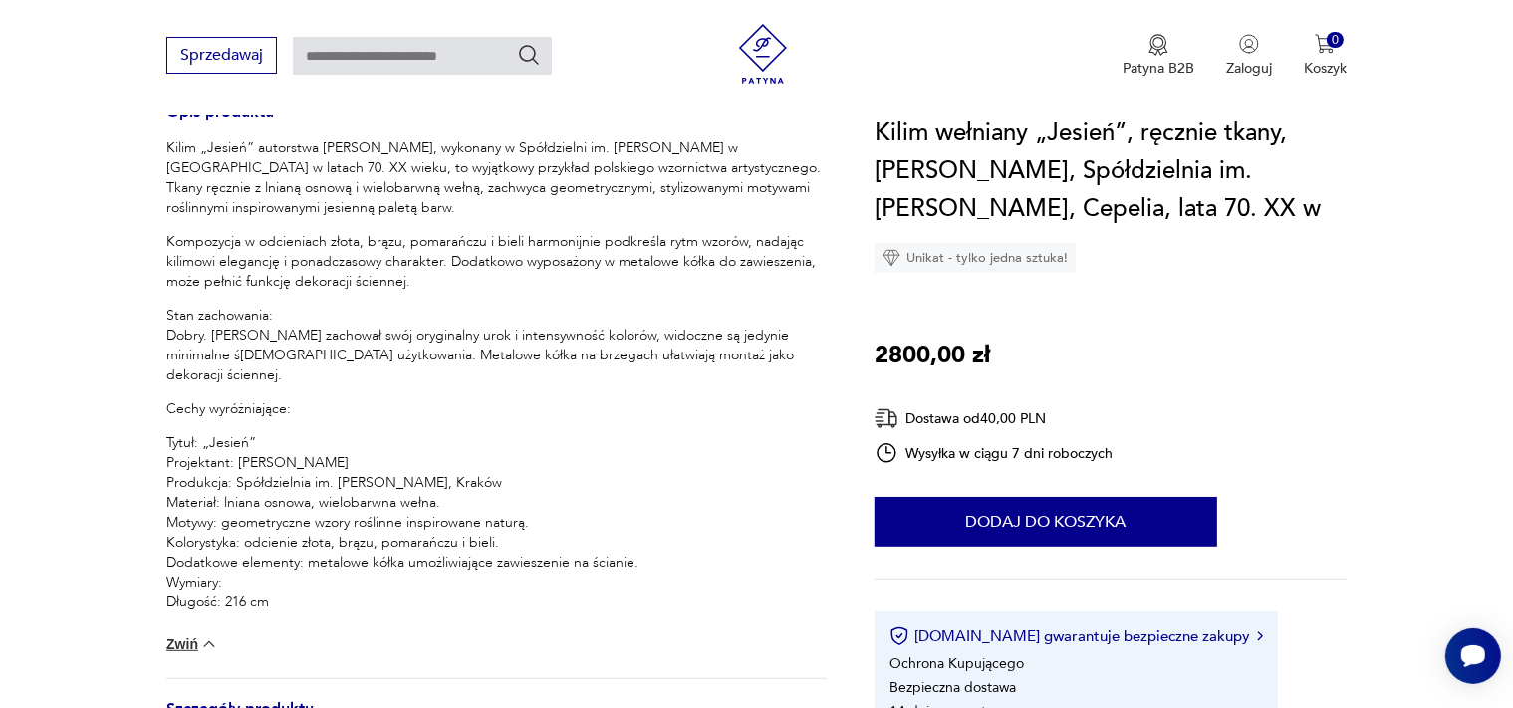
click at [117, 210] on section "Opis produktu Kilim „Jesień” autorstwa [PERSON_NAME], wykonany w Spółdzielni im…" at bounding box center [756, 348] width 1513 height 1720
drag, startPoint x: 167, startPoint y: 141, endPoint x: 399, endPoint y: 608, distance: 520.7
click at [399, 608] on div "Kilim „Jesień” autorstwa [PERSON_NAME], wykonany w Spółdzielni im. [PERSON_NAME…" at bounding box center [496, 385] width 660 height 494
copy div "Lorem „Ipsumd” sitametco Adipis Elitseddoeiu, temporin u Laboreetdol ma. Aliqua…"
click at [626, 433] on p "Tytuł: „Jesień” Projektant: [PERSON_NAME] Produkcja: Spółdzielnia im. [PERSON_N…" at bounding box center [496, 532] width 660 height 199
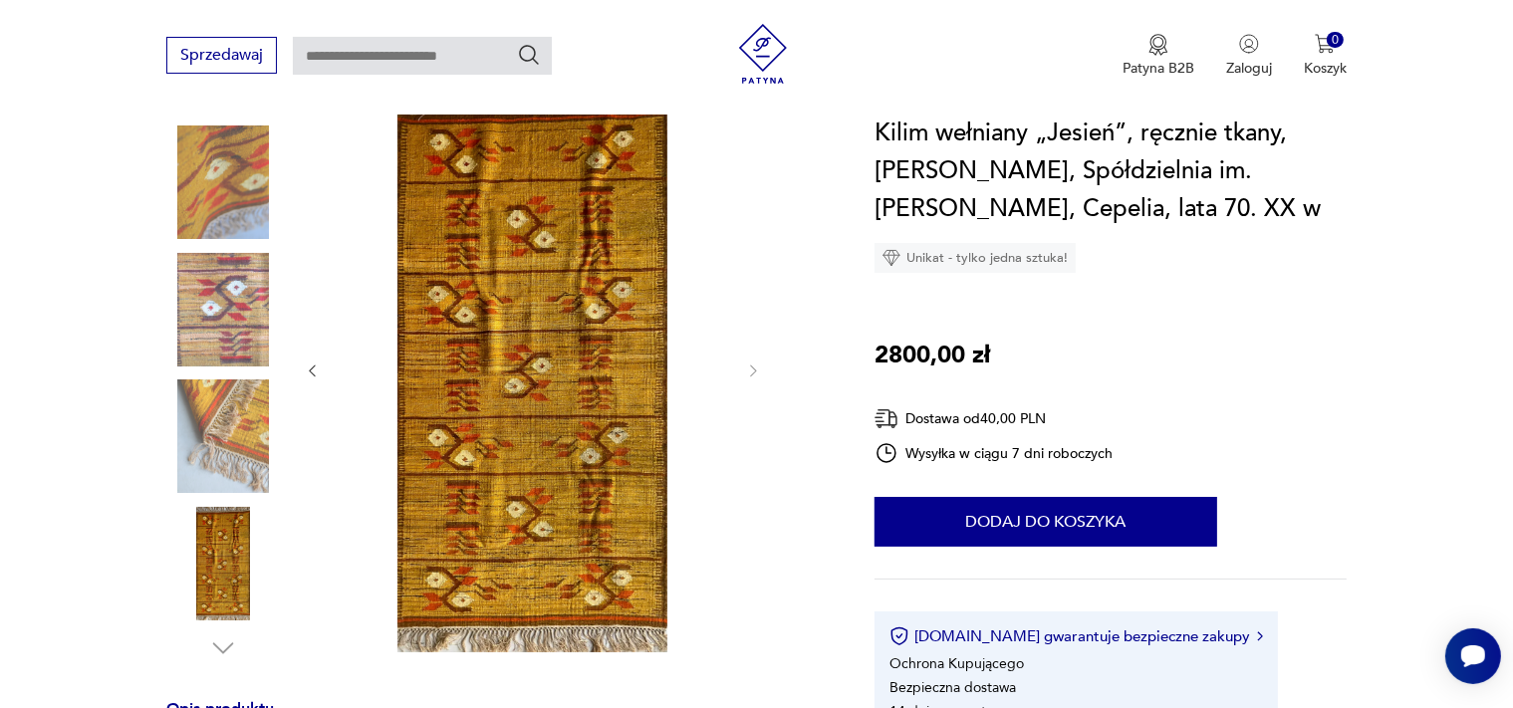
scroll to position [210, 0]
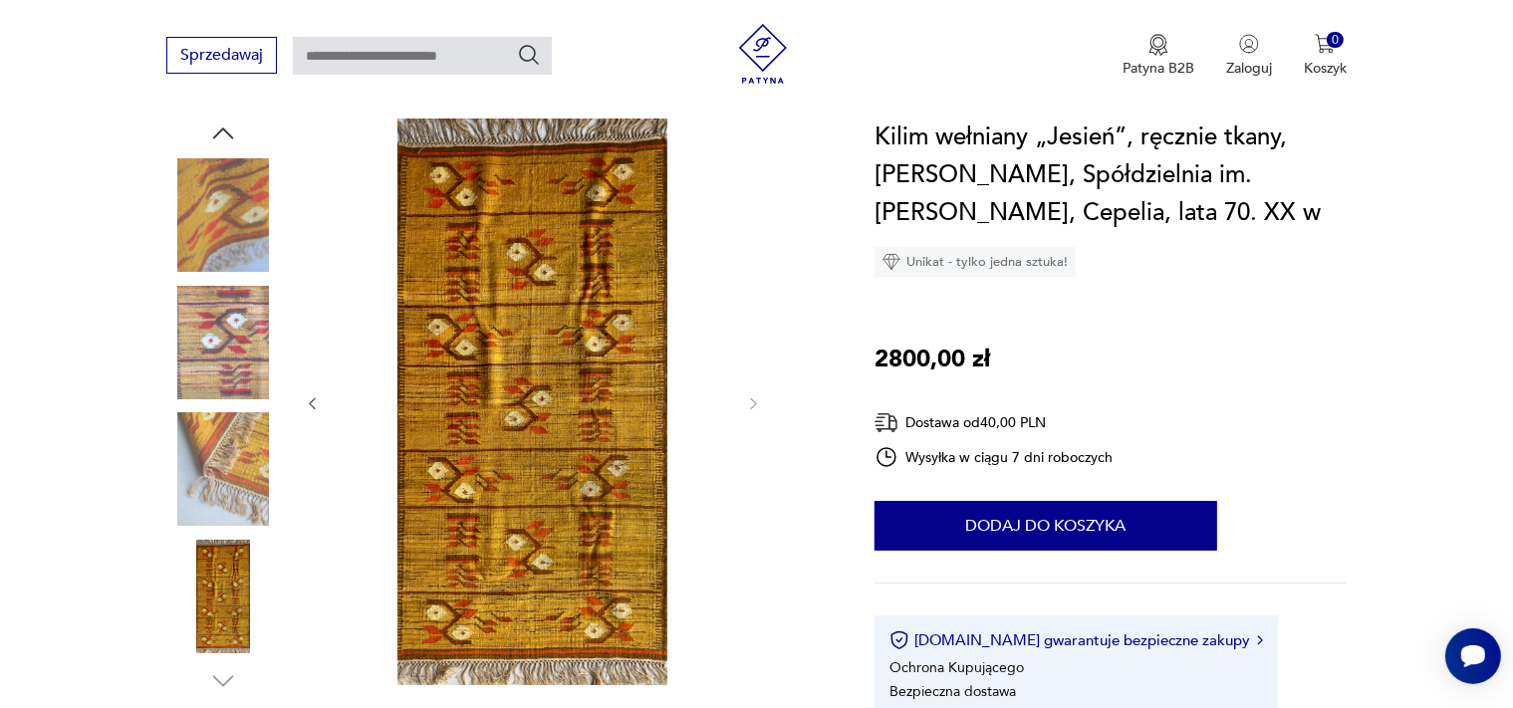
click at [536, 450] on img at bounding box center [533, 402] width 384 height 567
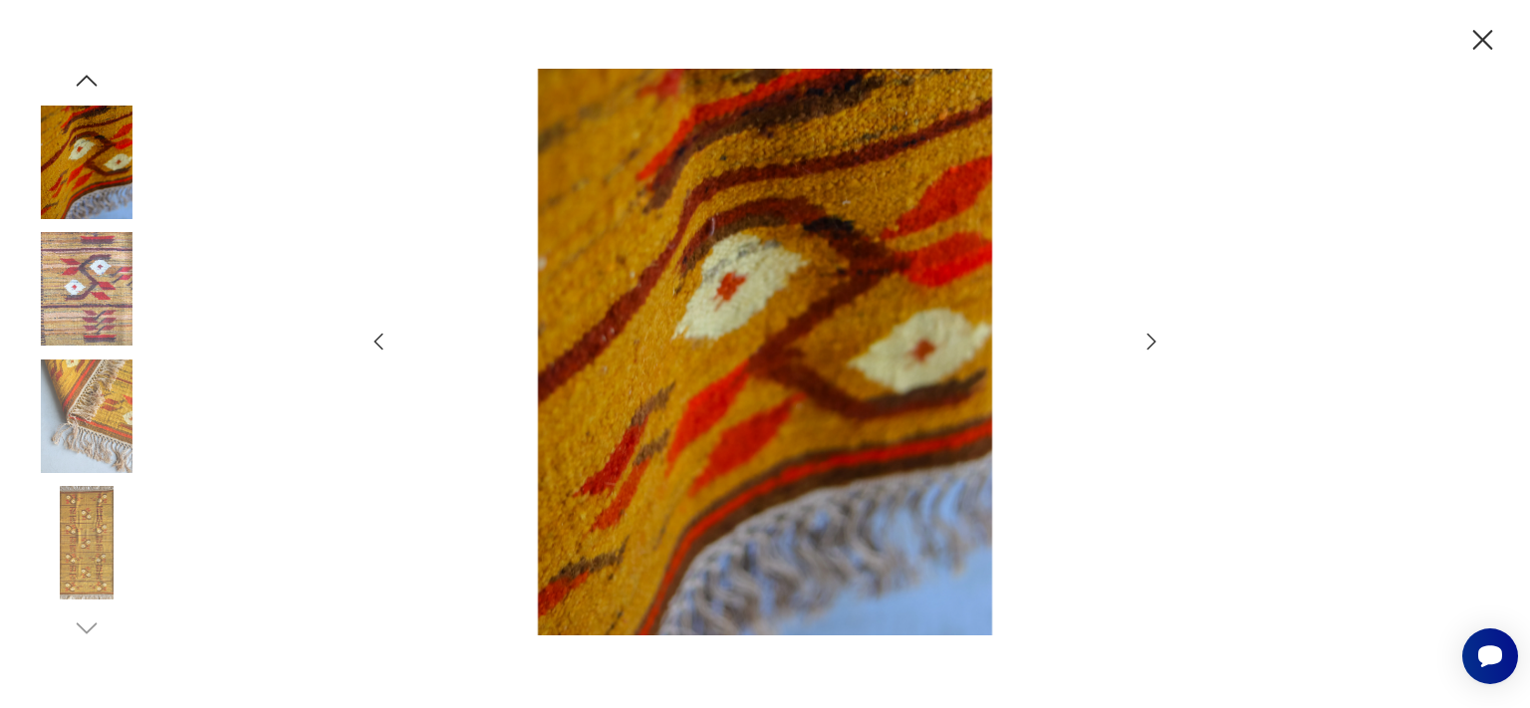
click at [92, 296] on img at bounding box center [87, 289] width 114 height 114
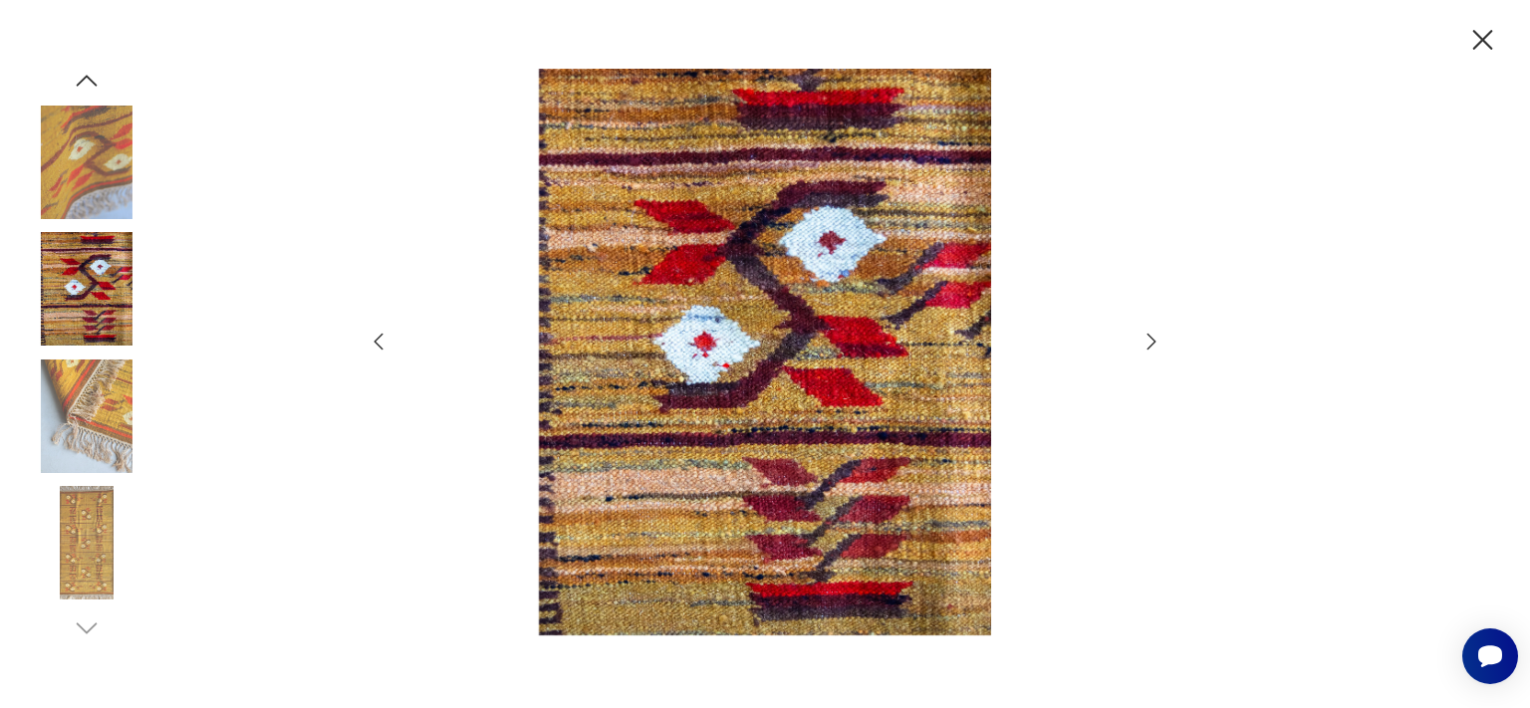
click at [1483, 36] on icon "button" at bounding box center [1482, 40] width 35 height 35
